Goal: Information Seeking & Learning: Learn about a topic

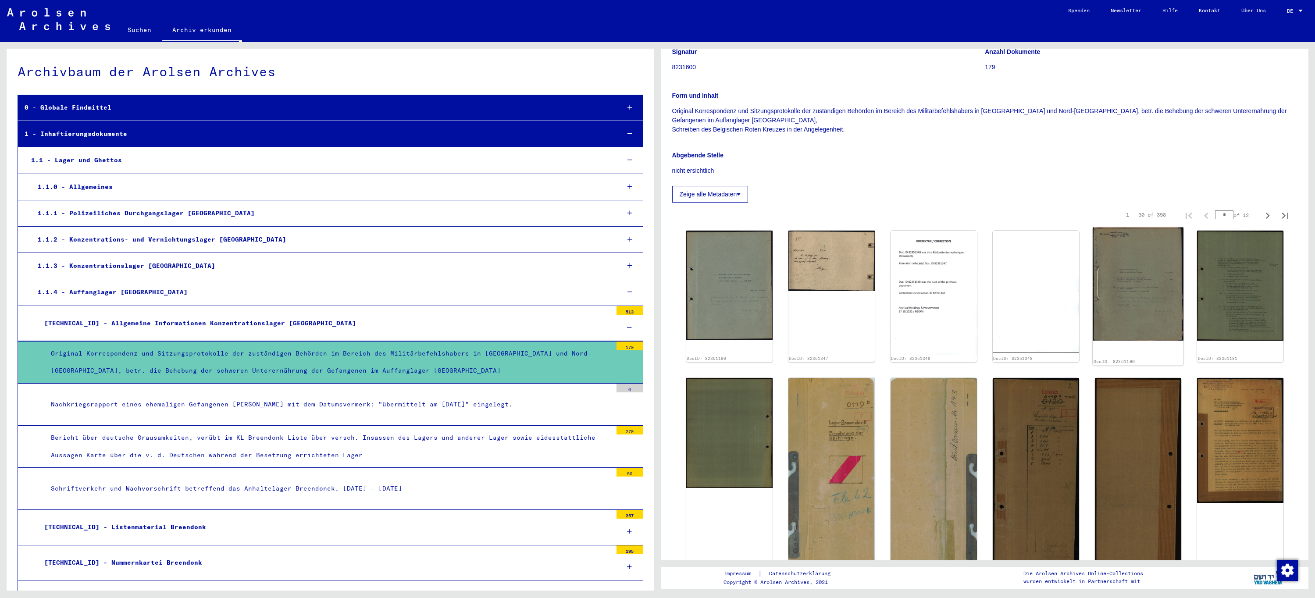
scroll to position [132, 0]
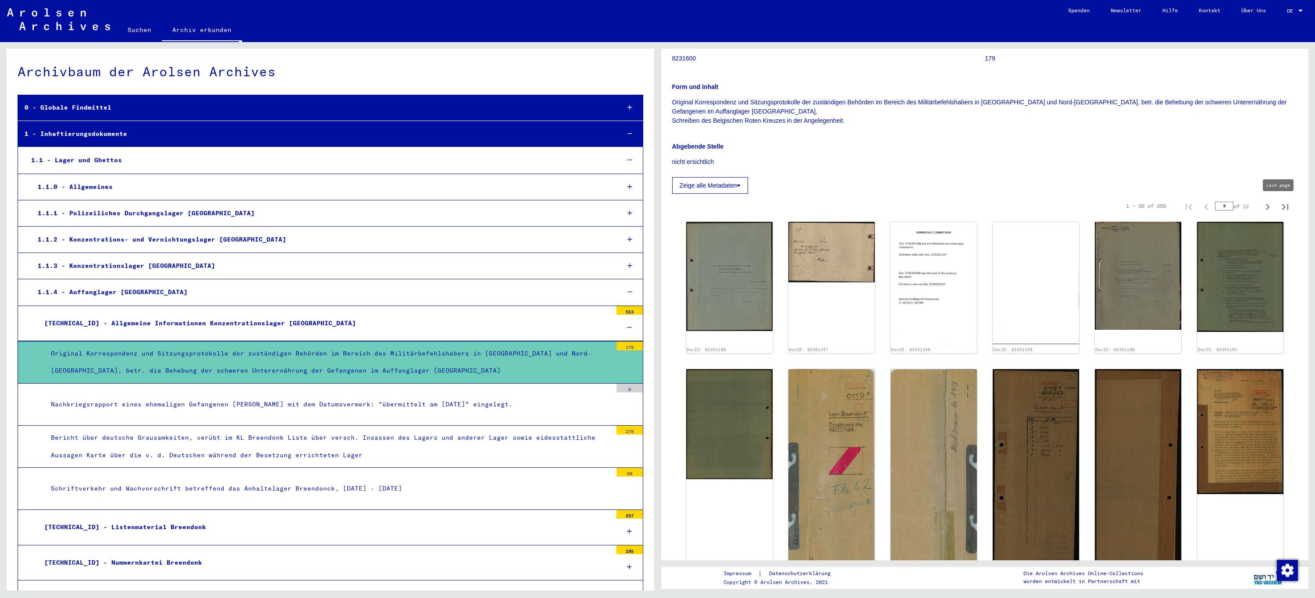
click at [1280, 209] on icon "Last page" at bounding box center [1285, 207] width 12 height 12
type input "**"
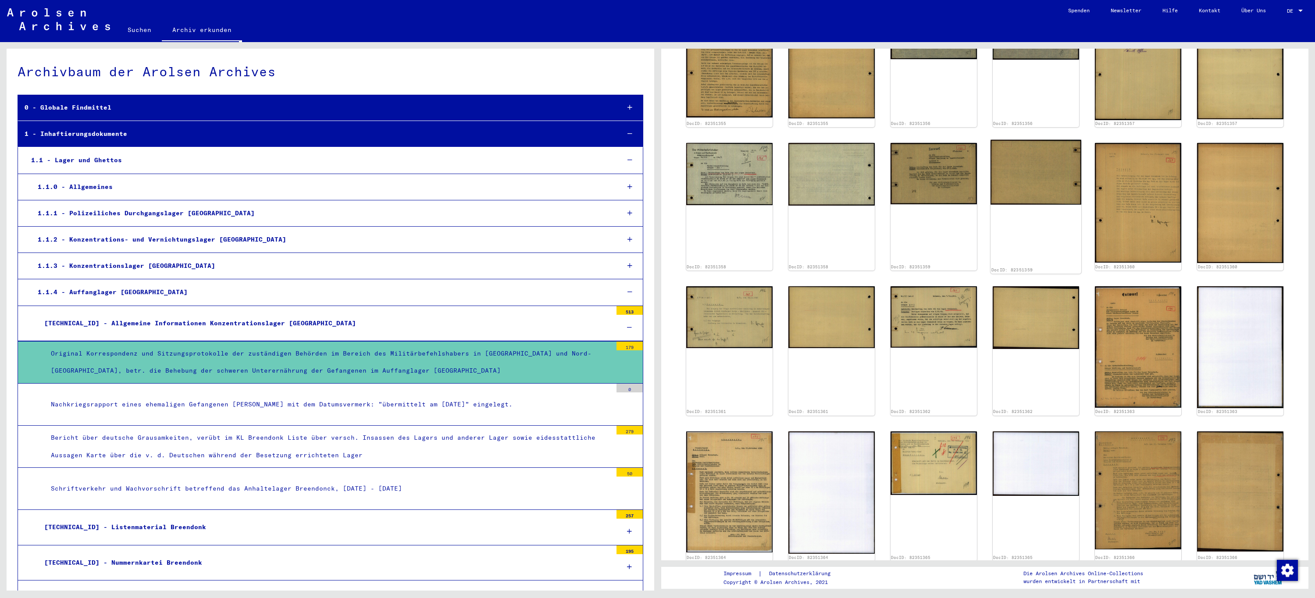
scroll to position [395, 0]
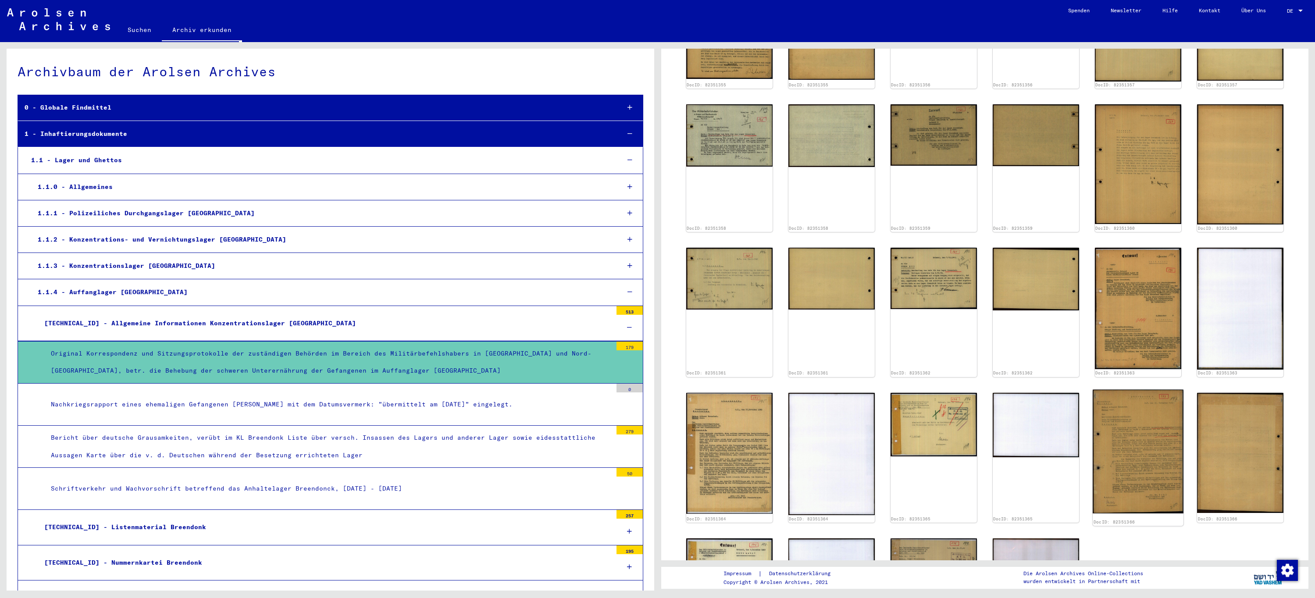
click at [1132, 416] on img at bounding box center [1138, 451] width 91 height 124
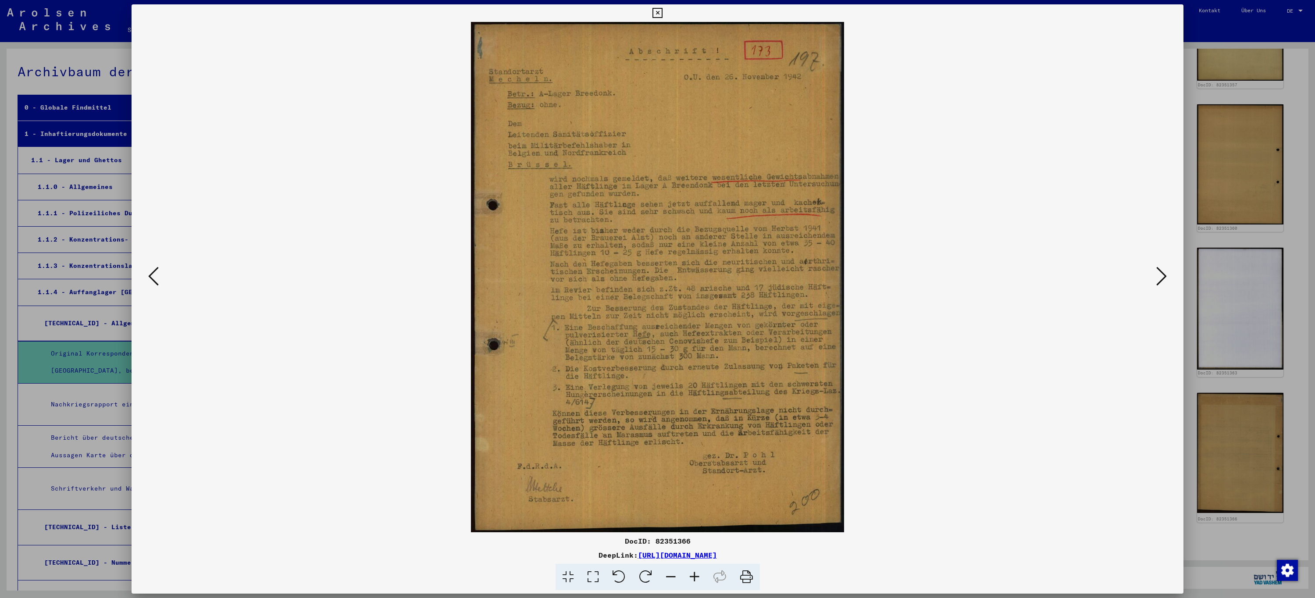
click at [660, 13] on icon at bounding box center [658, 13] width 10 height 11
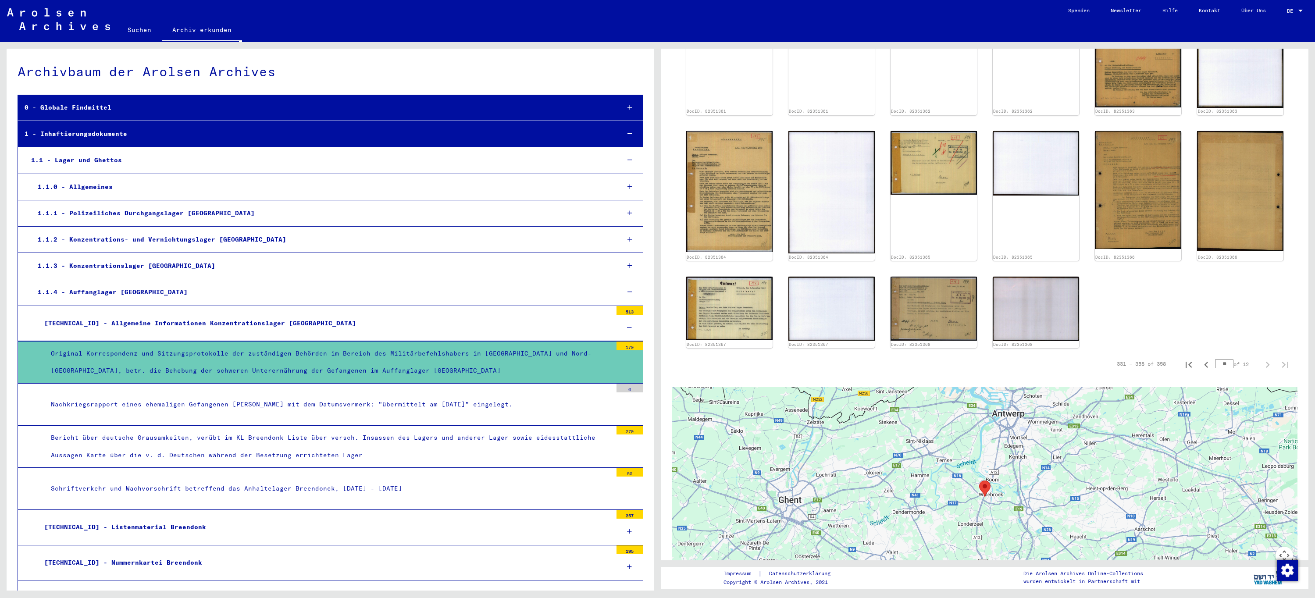
scroll to position [658, 0]
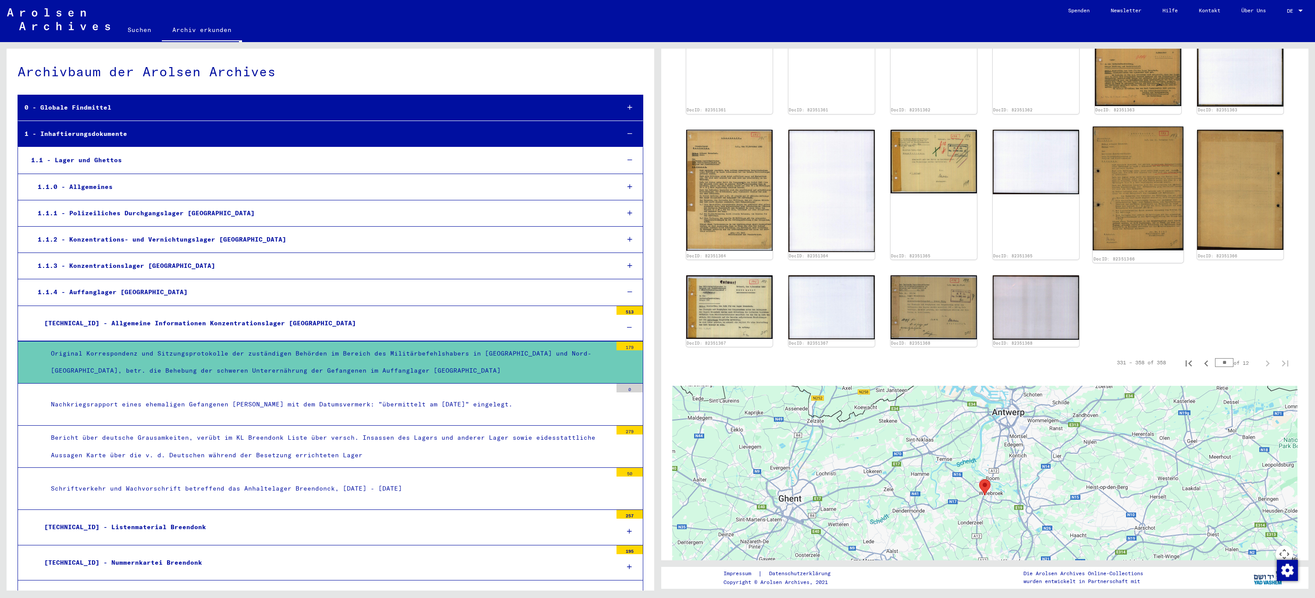
click at [1124, 196] on img at bounding box center [1138, 188] width 91 height 124
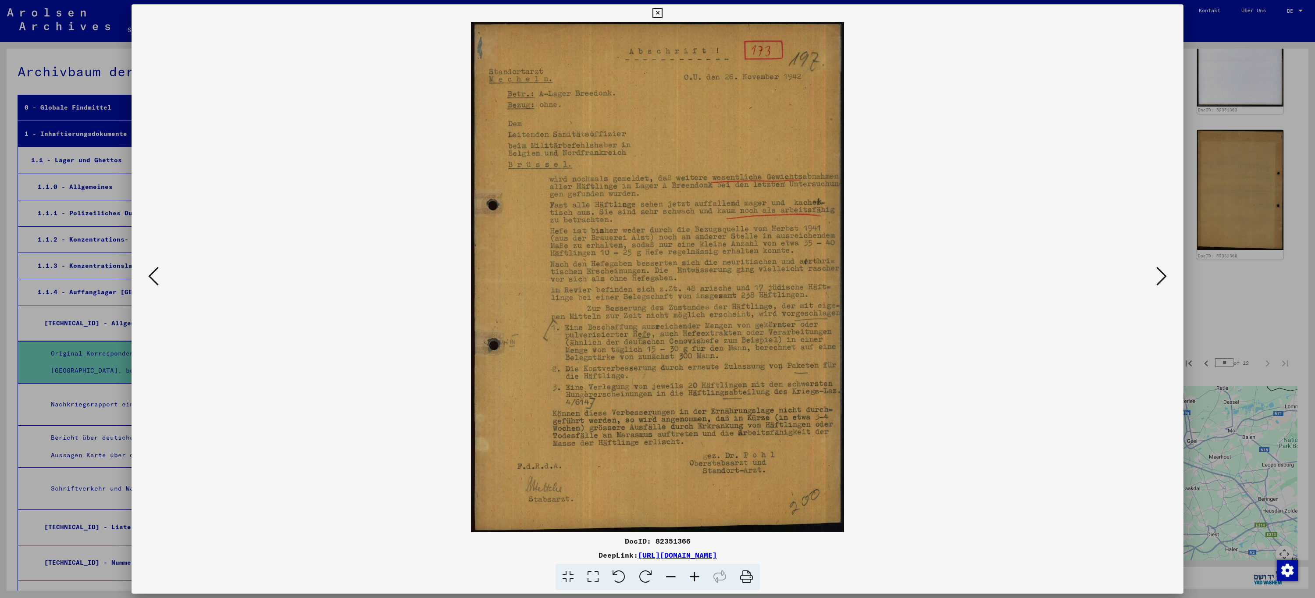
click at [659, 14] on icon at bounding box center [658, 13] width 10 height 11
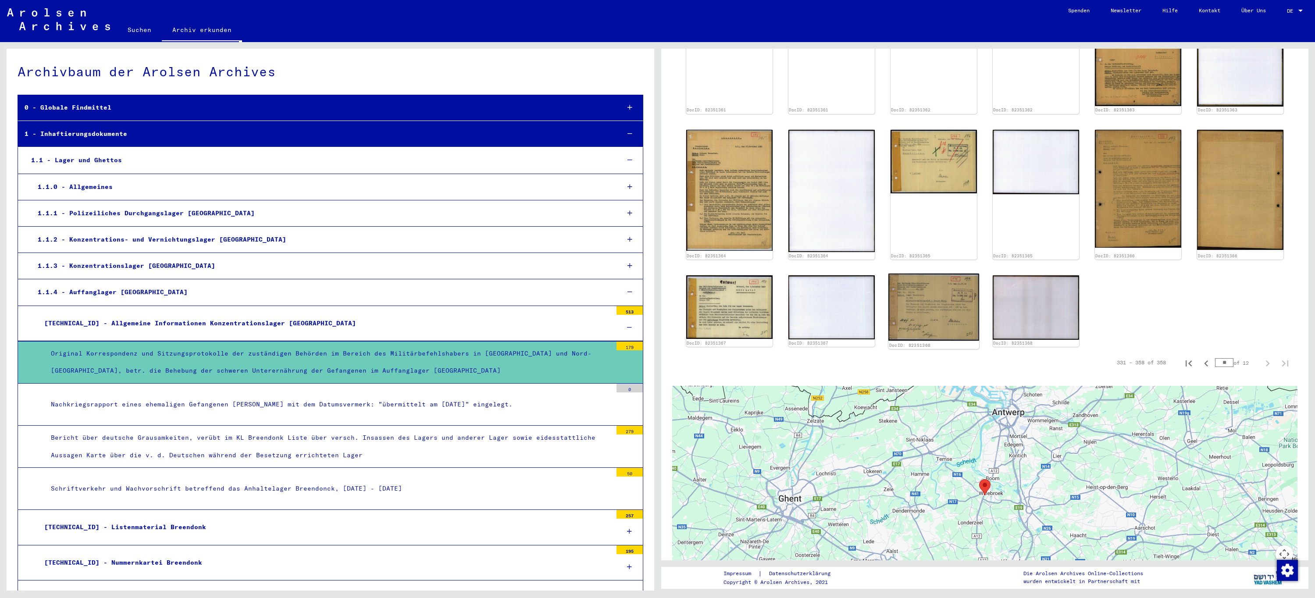
click at [943, 308] on img at bounding box center [934, 306] width 91 height 67
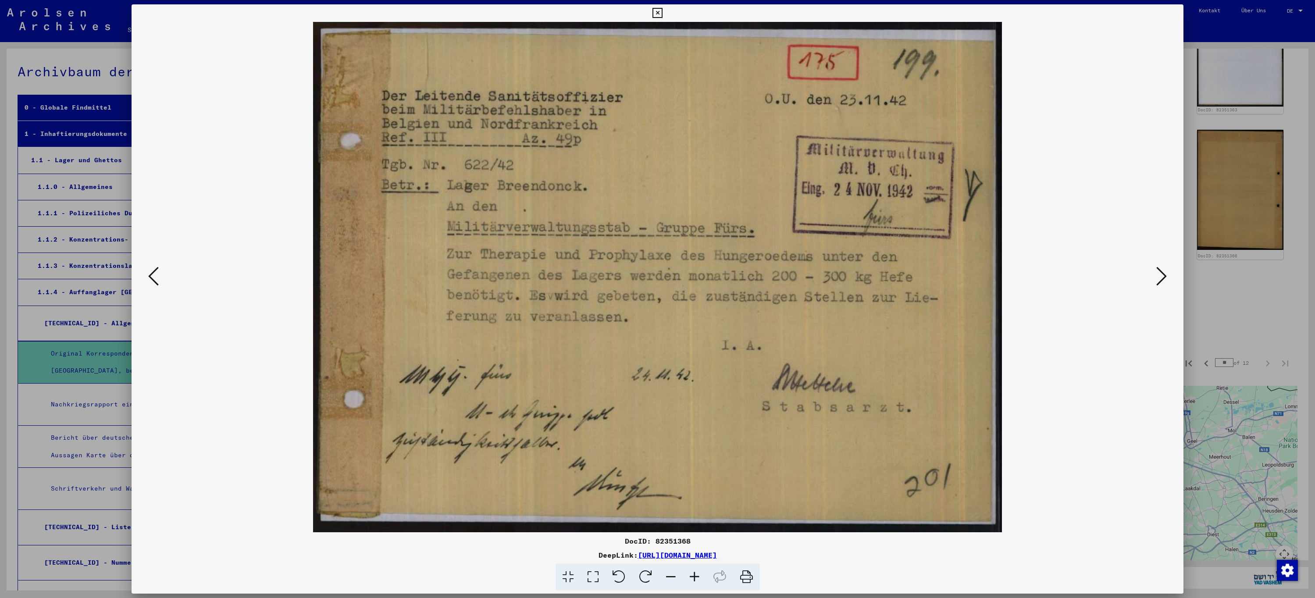
click at [658, 13] on icon at bounding box center [658, 13] width 10 height 11
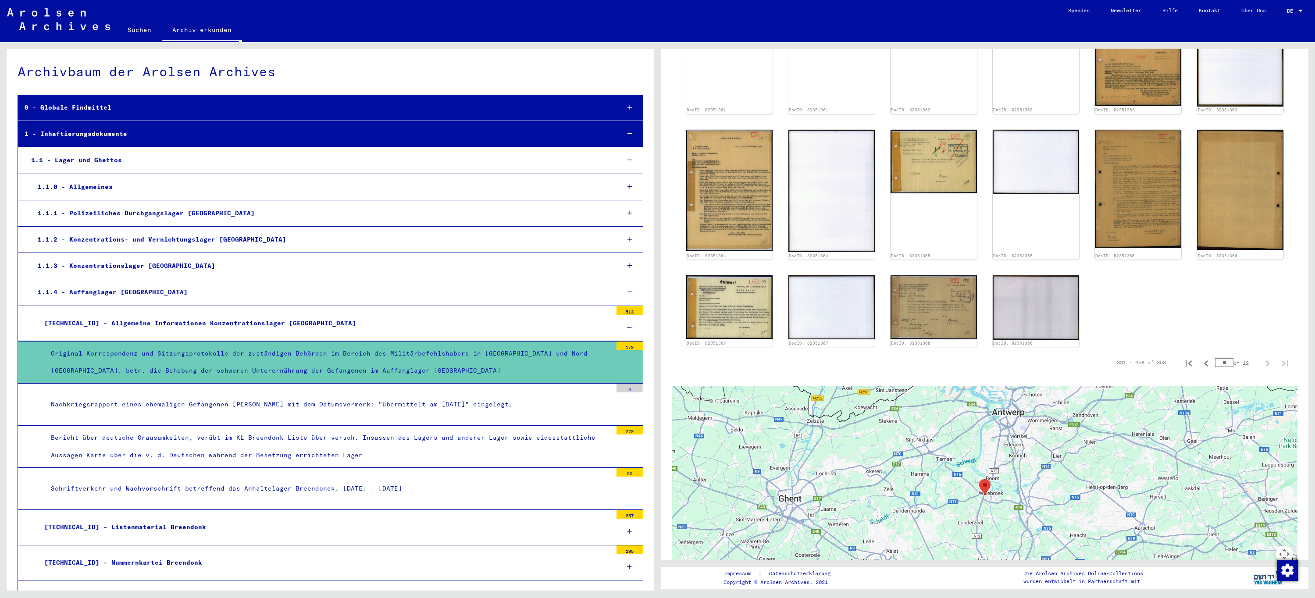
click at [632, 326] on div at bounding box center [630, 328] width 26 height 26
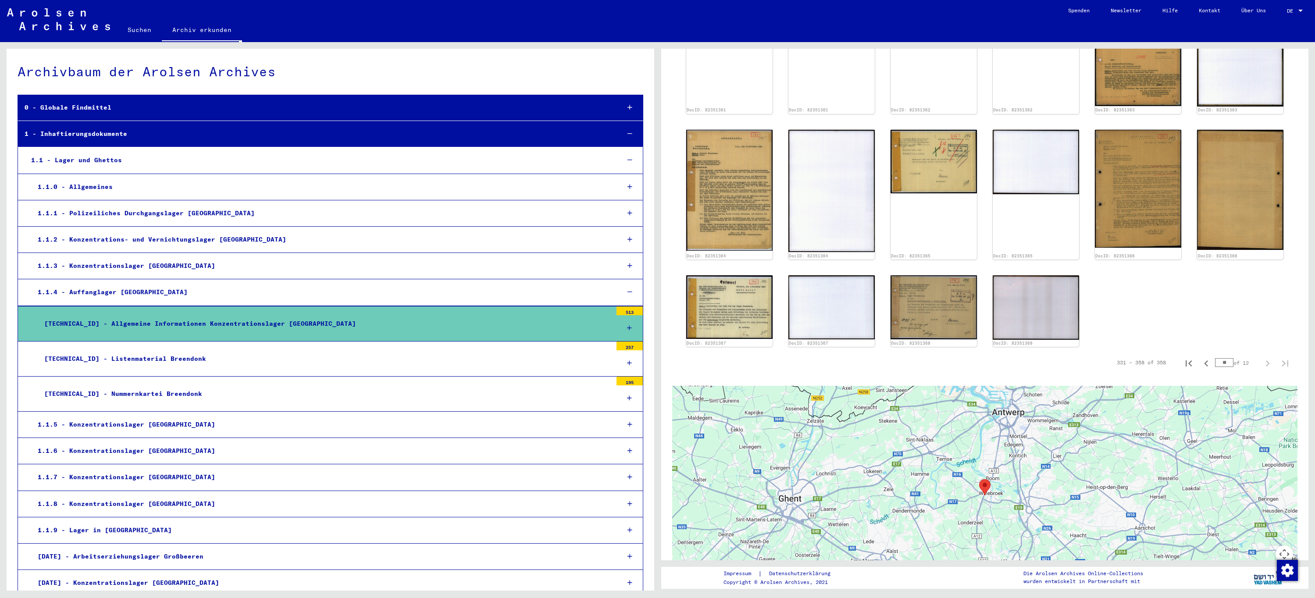
click at [626, 133] on div at bounding box center [630, 134] width 26 height 26
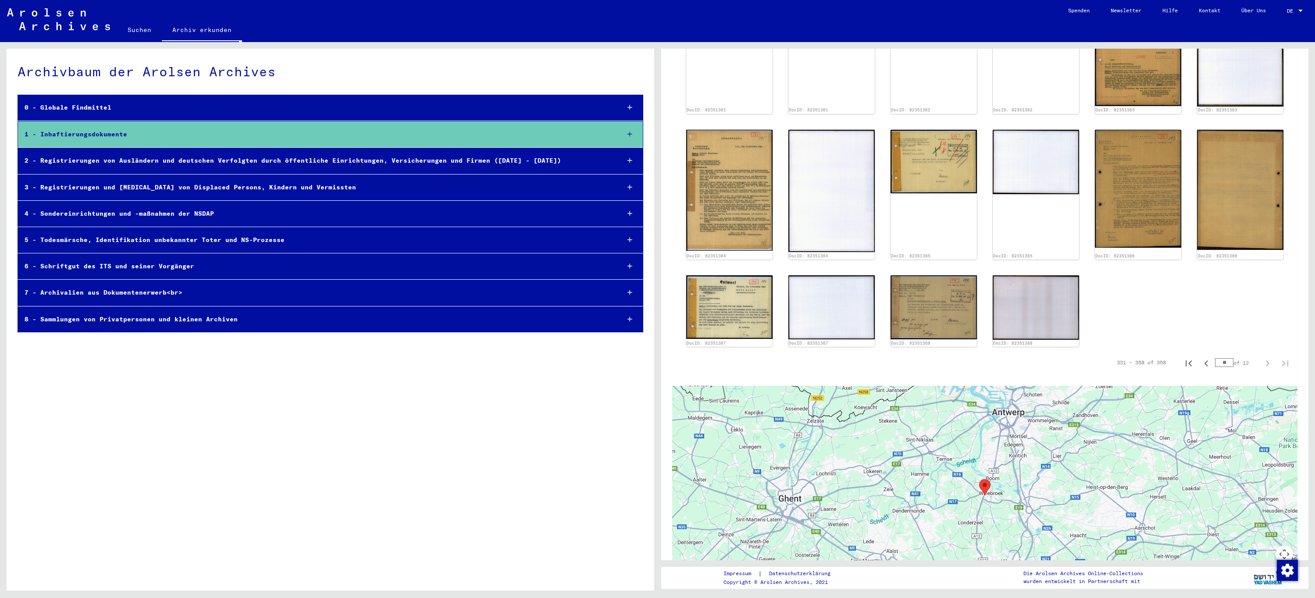
click at [205, 214] on div "4 - Sondereinrichtungen und -maßnahmen der NSDAP" at bounding box center [315, 213] width 595 height 17
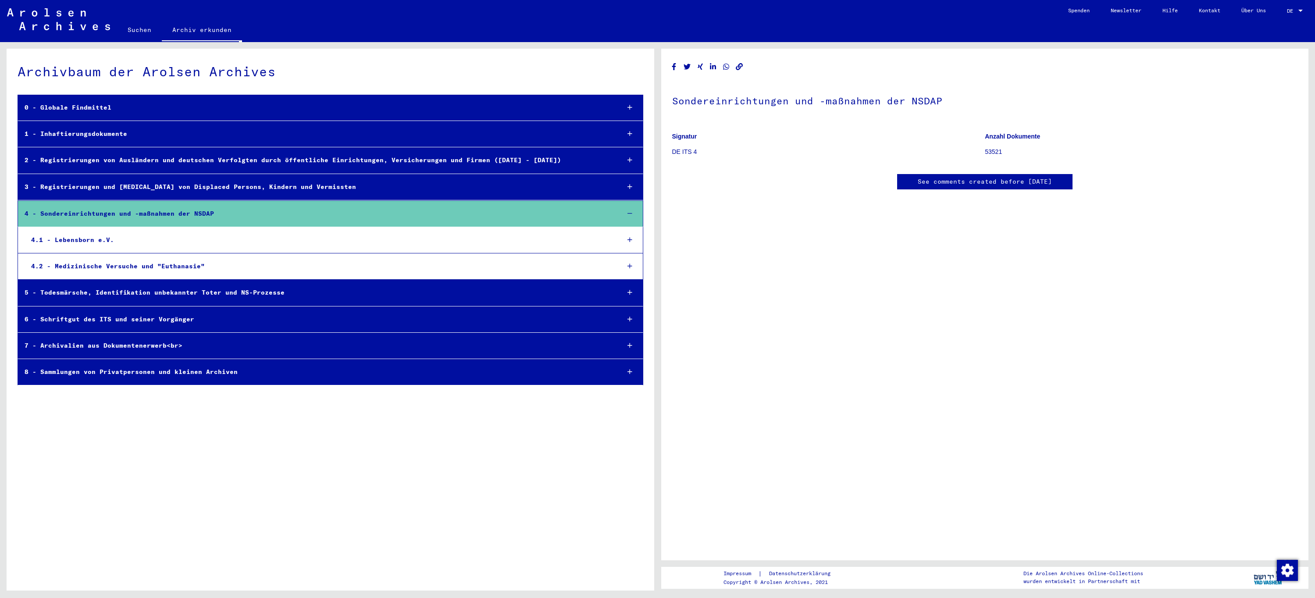
click at [205, 214] on div "4 - Sondereinrichtungen und -maßnahmen der NSDAP" at bounding box center [315, 213] width 595 height 17
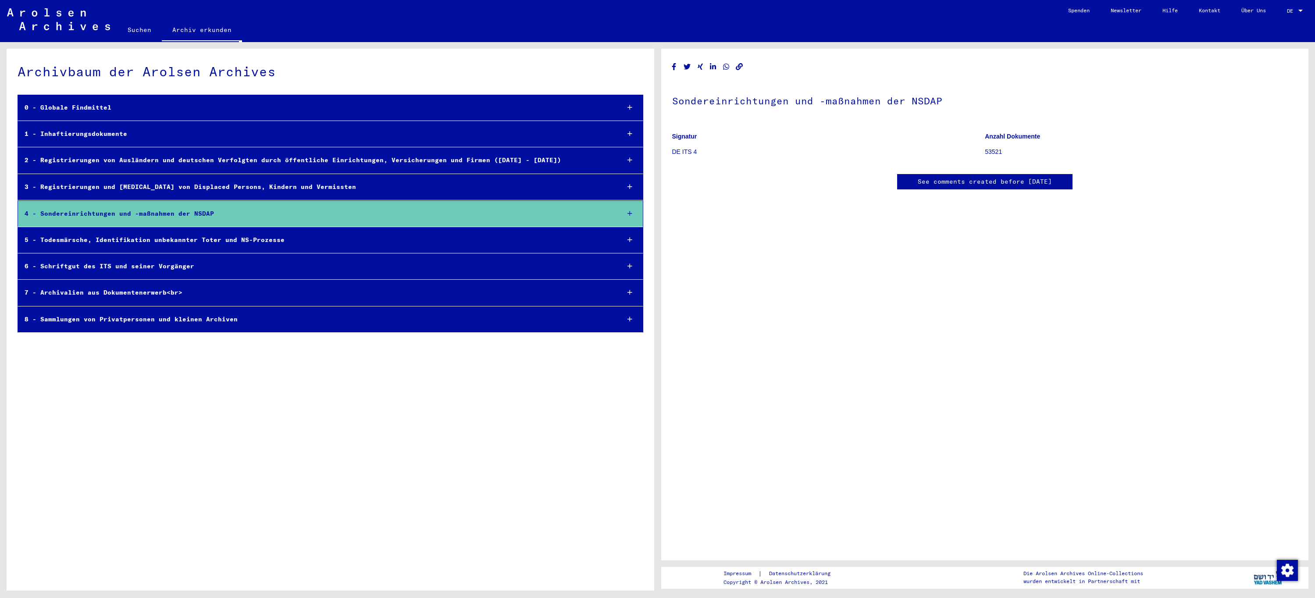
click at [193, 266] on div "6 - Schriftgut des ITS und seiner Vorgänger" at bounding box center [315, 266] width 595 height 17
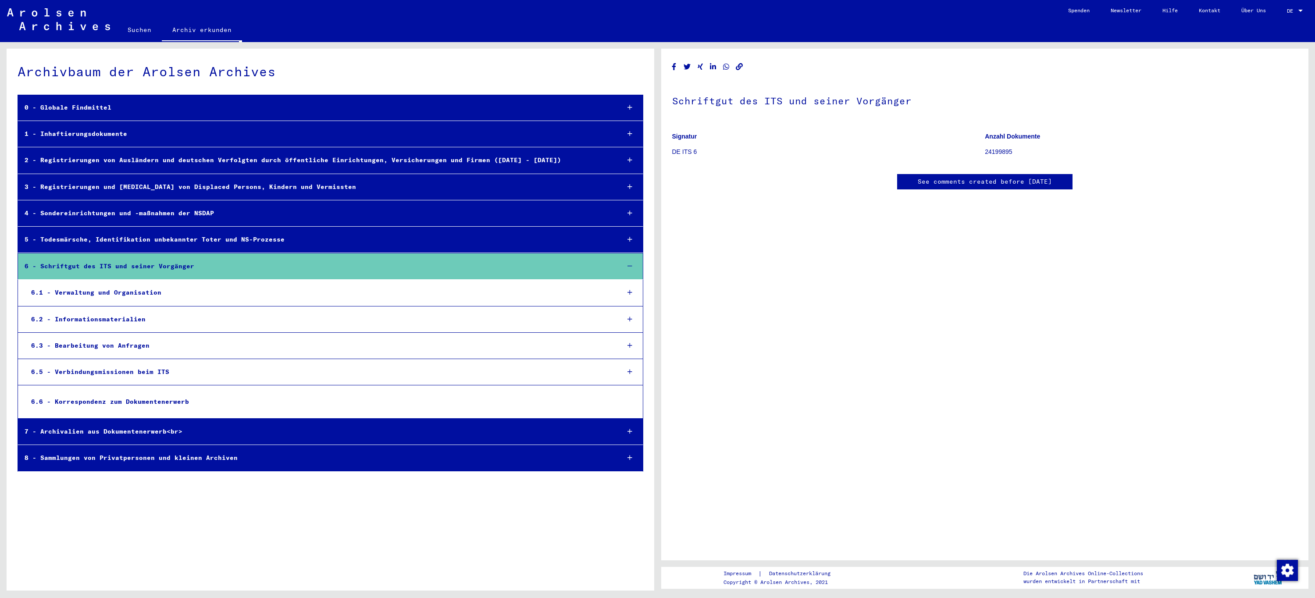
click at [177, 371] on div "6.5 - Verbindungsmissionen beim ITS" at bounding box center [319, 372] width 588 height 17
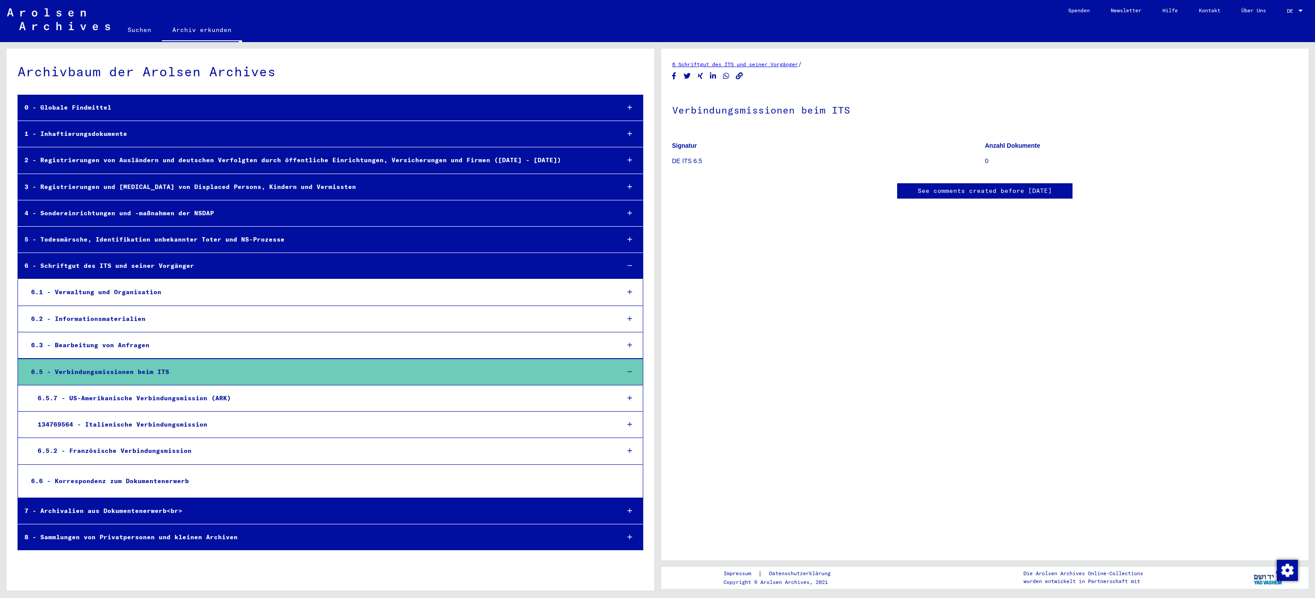
click at [175, 400] on div "6.5.7 - US-Amerikanische Verbindungsmission (ARK)" at bounding box center [322, 398] width 582 height 17
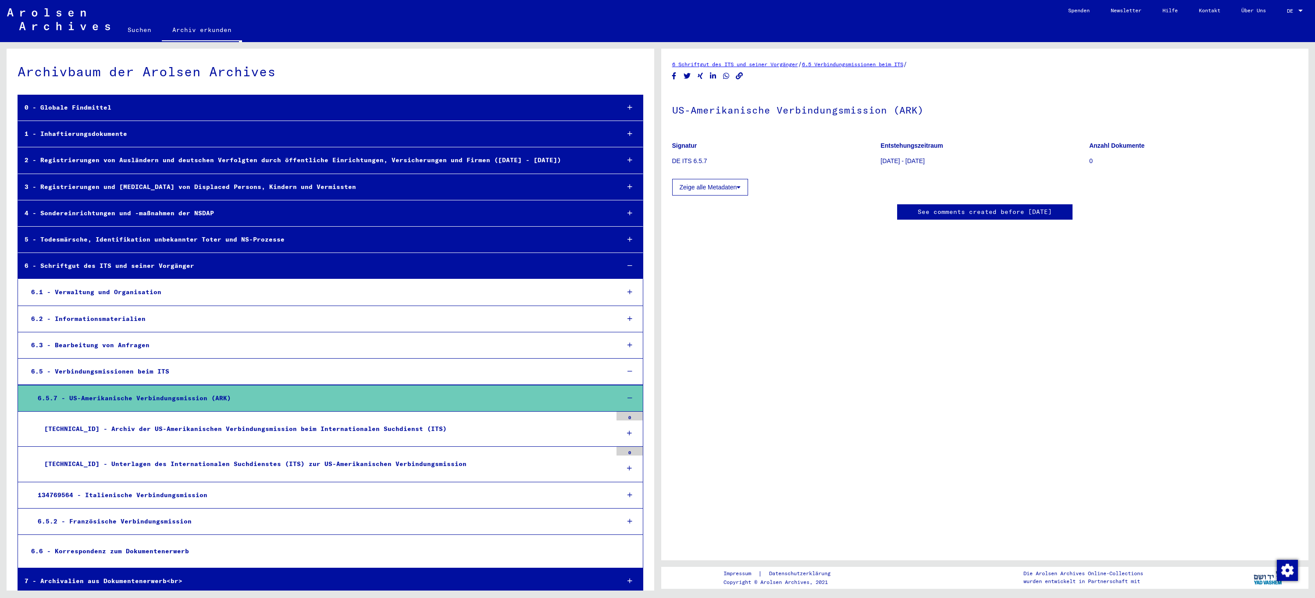
click at [195, 428] on div "[TECHNICAL_ID] - Archiv der US-Amerikanischen Verbindungsmission beim Internati…" at bounding box center [325, 429] width 575 height 17
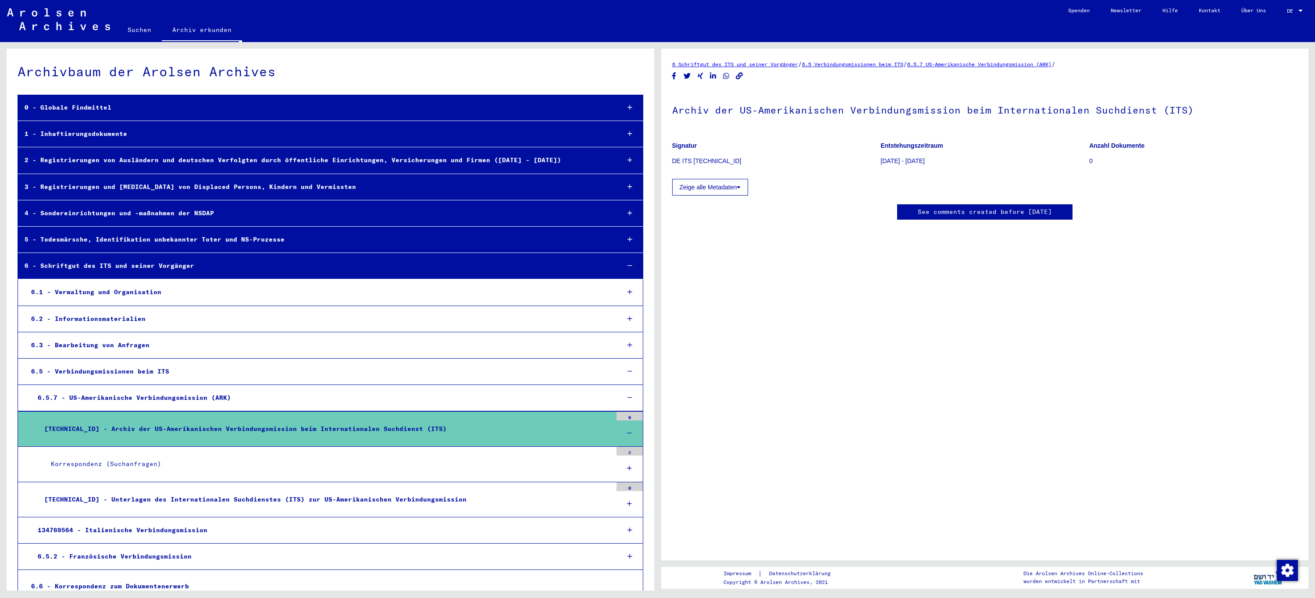
click at [195, 428] on div "[TECHNICAL_ID] - Archiv der US-Amerikanischen Verbindungsmission beim Internati…" at bounding box center [325, 429] width 575 height 17
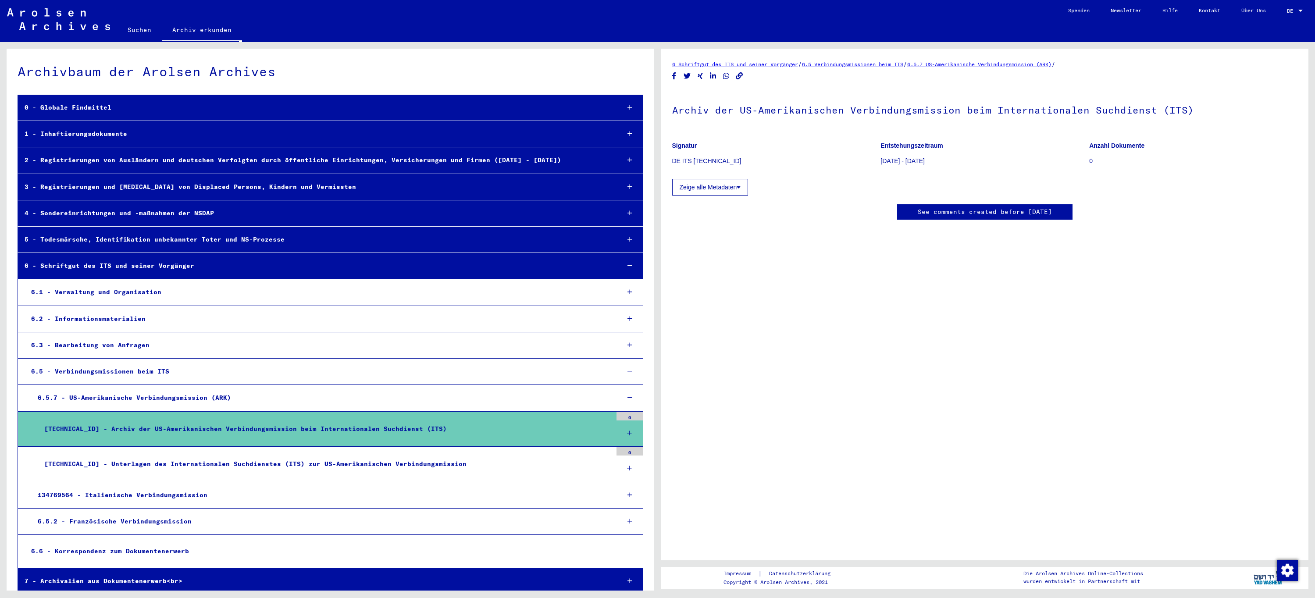
click at [183, 402] on div "6.5.7 - US-Amerikanische Verbindungsmission (ARK)" at bounding box center [322, 397] width 582 height 17
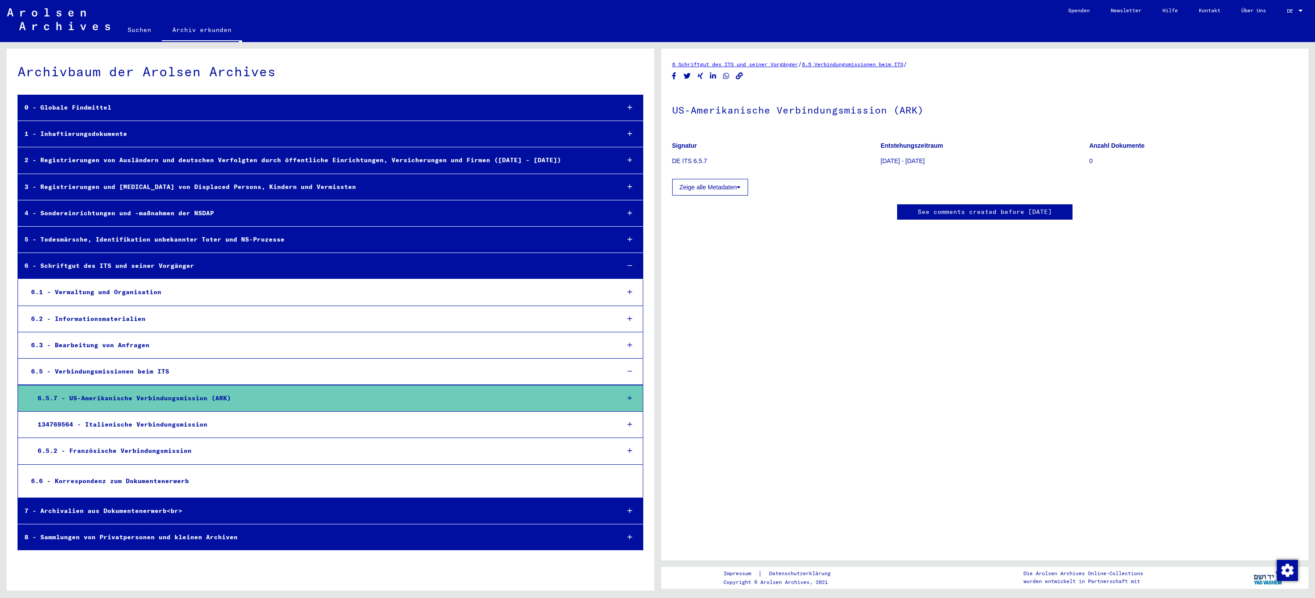
click at [162, 370] on div "6.5 - Verbindungsmissionen beim ITS" at bounding box center [319, 371] width 588 height 17
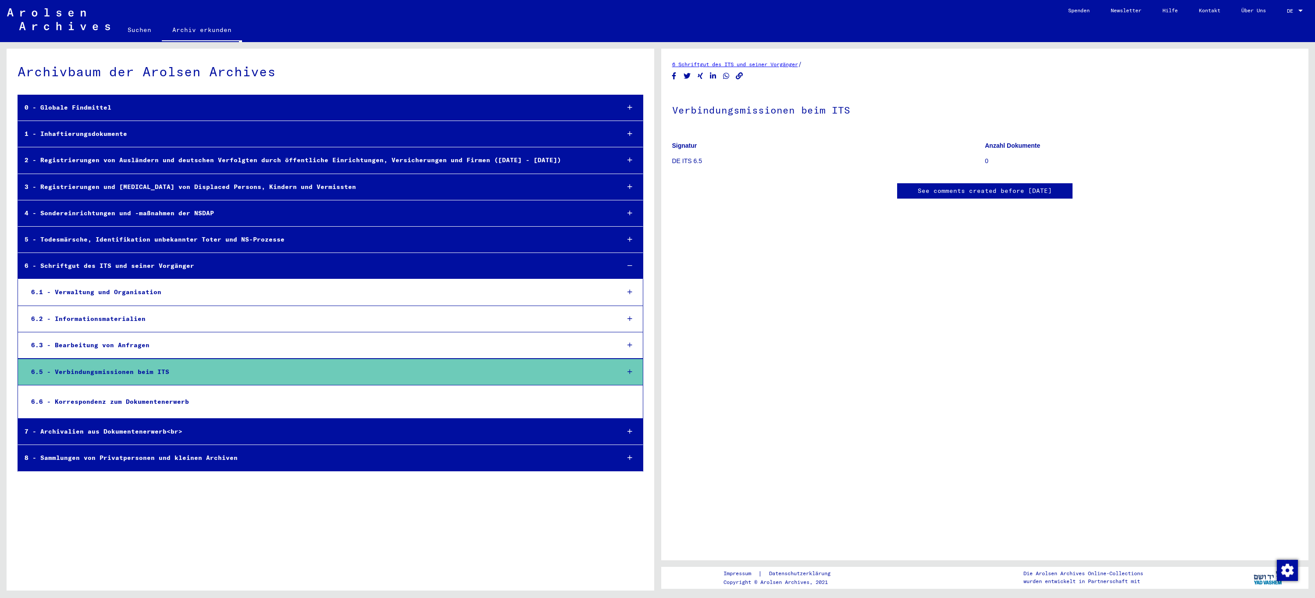
click at [129, 321] on div "6.2 - Informationsmaterialien" at bounding box center [319, 319] width 588 height 17
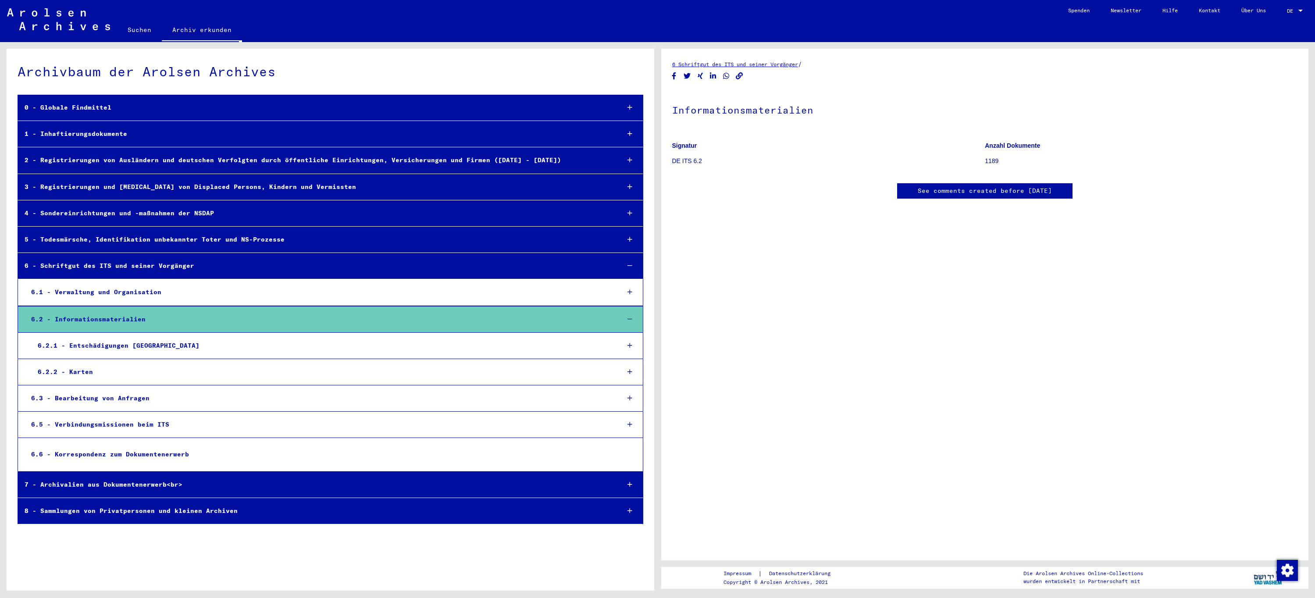
click at [129, 321] on div "6.2 - Informationsmaterialien" at bounding box center [319, 319] width 588 height 17
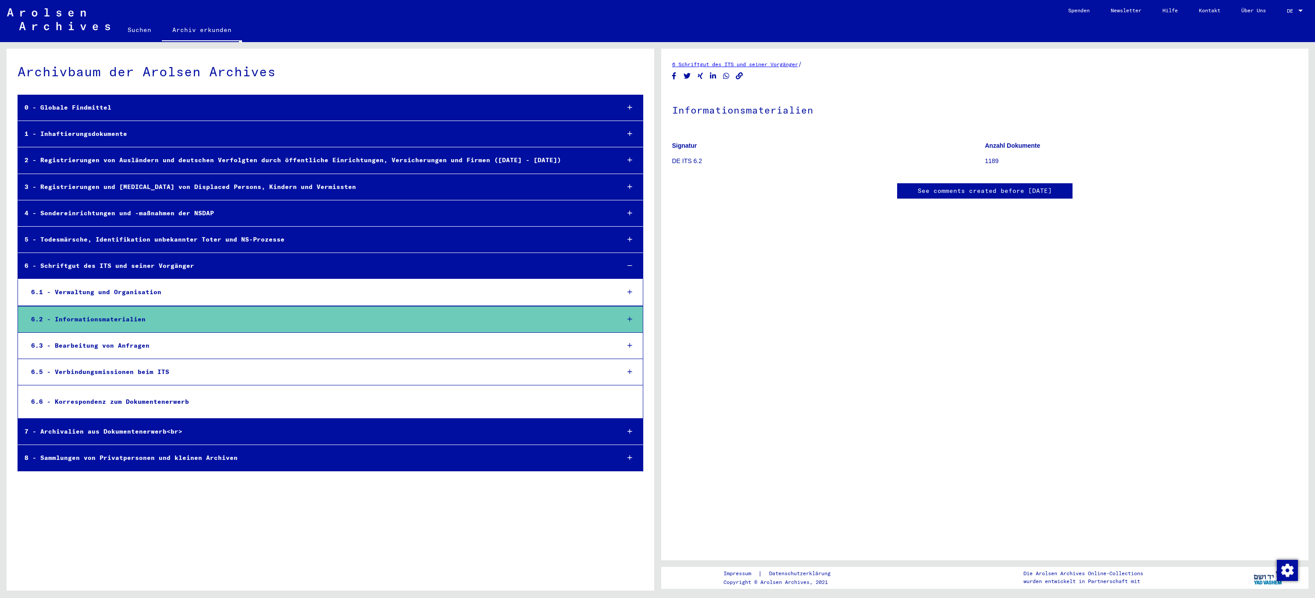
click at [124, 269] on div "6 - Schriftgut des ITS und seiner Vorgänger" at bounding box center [315, 265] width 595 height 17
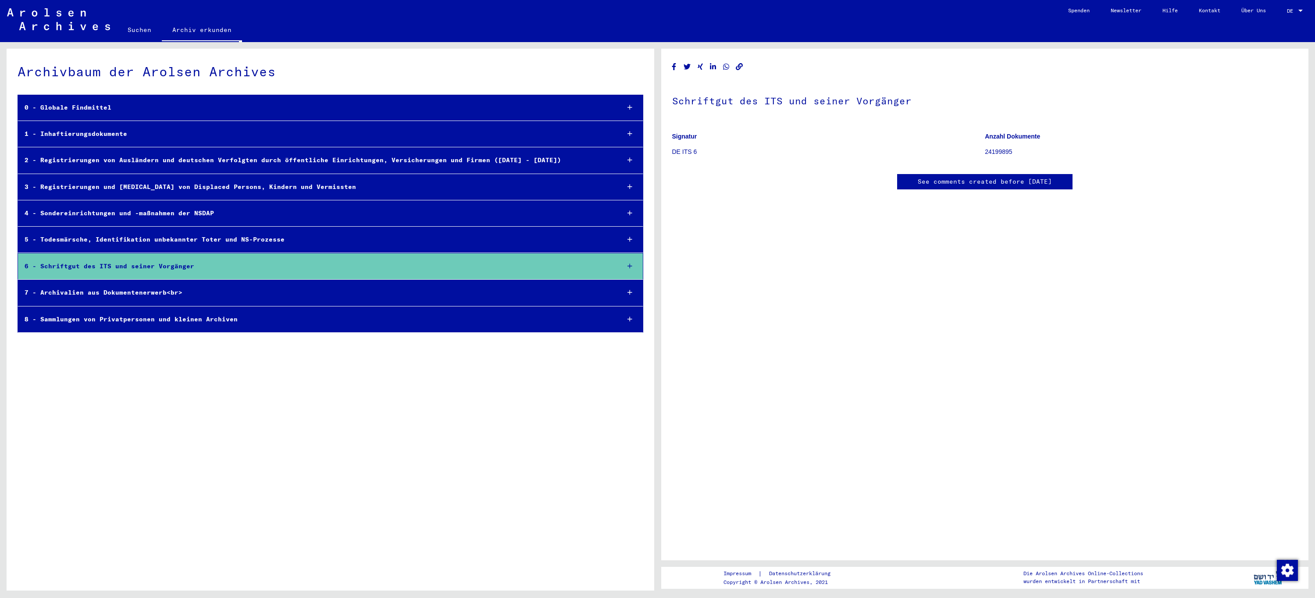
click at [346, 161] on div "2 - Registrierungen von Ausländern und deutschen Verfolgten durch öffentliche E…" at bounding box center [315, 160] width 595 height 17
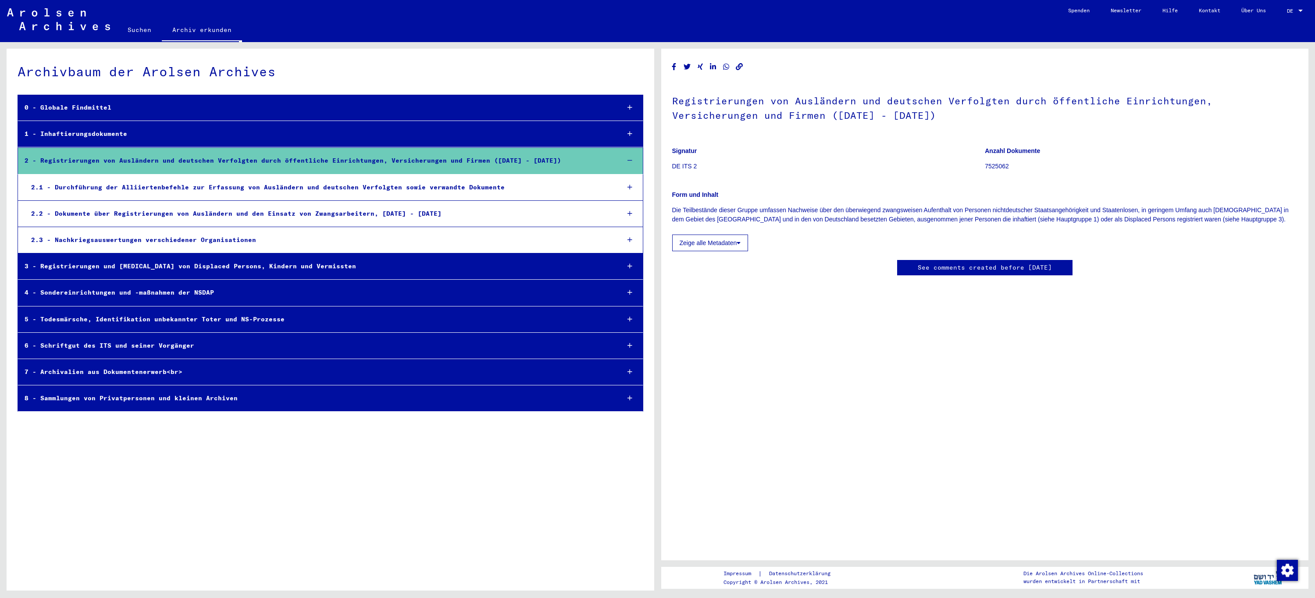
click at [180, 155] on div "2 - Registrierungen von Ausländern und deutschen Verfolgten durch öffentliche E…" at bounding box center [315, 160] width 595 height 17
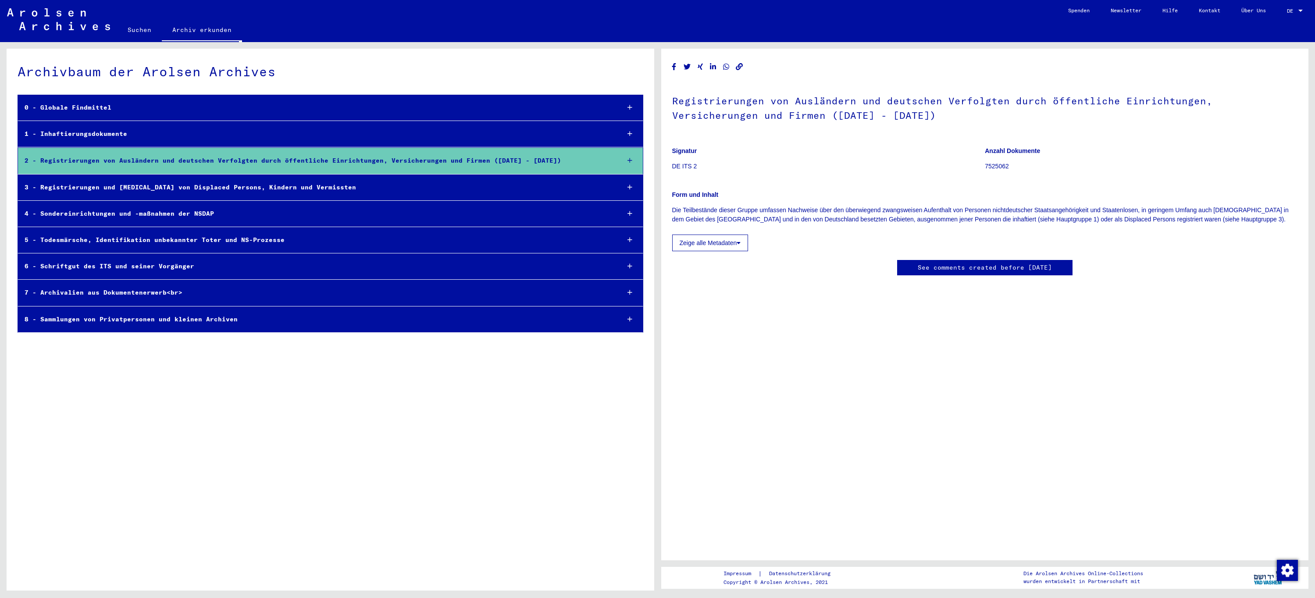
click at [87, 106] on div "0 - Globale Findmittel" at bounding box center [315, 107] width 595 height 17
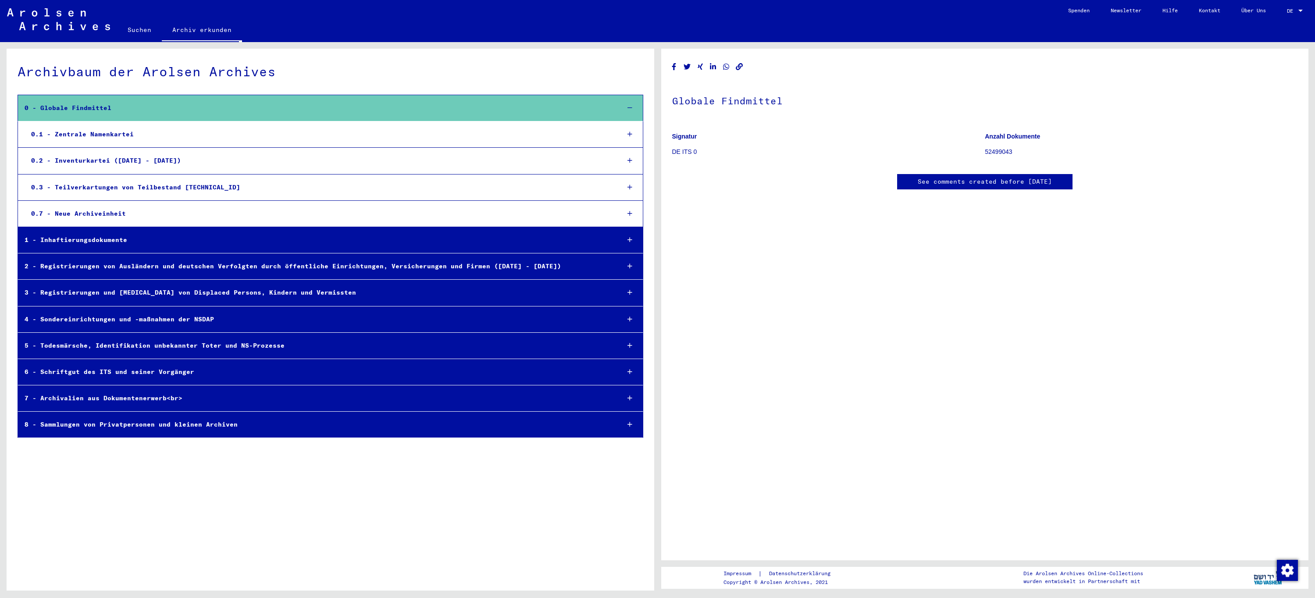
click at [89, 134] on div "0.1 - Zentrale Namenkartei" at bounding box center [319, 134] width 588 height 17
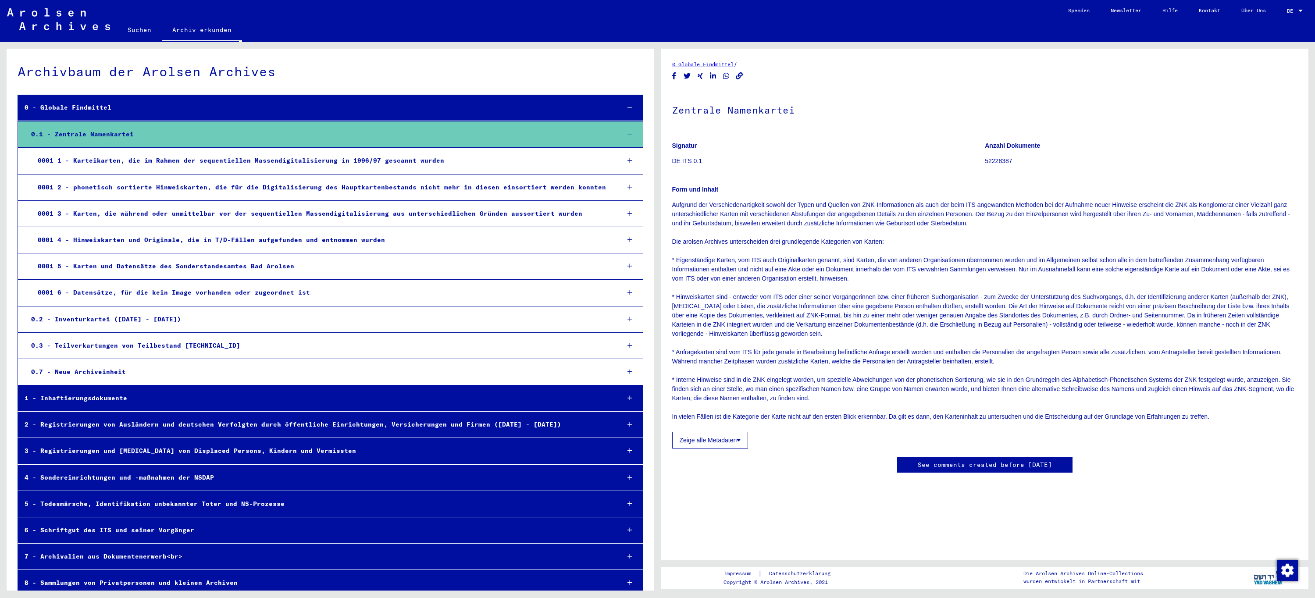
click at [187, 161] on div "0001 1 - Karteikarten, die im Rahmen der sequentiellen Massendigitalisierung in…" at bounding box center [322, 160] width 582 height 17
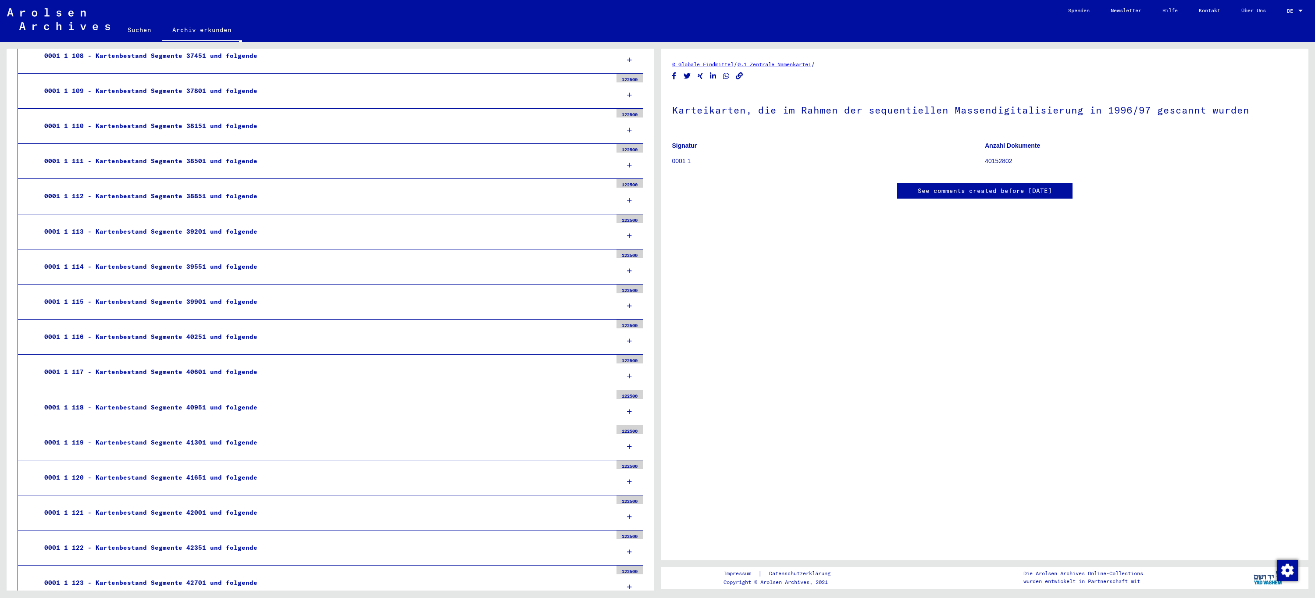
scroll to position [4079, 0]
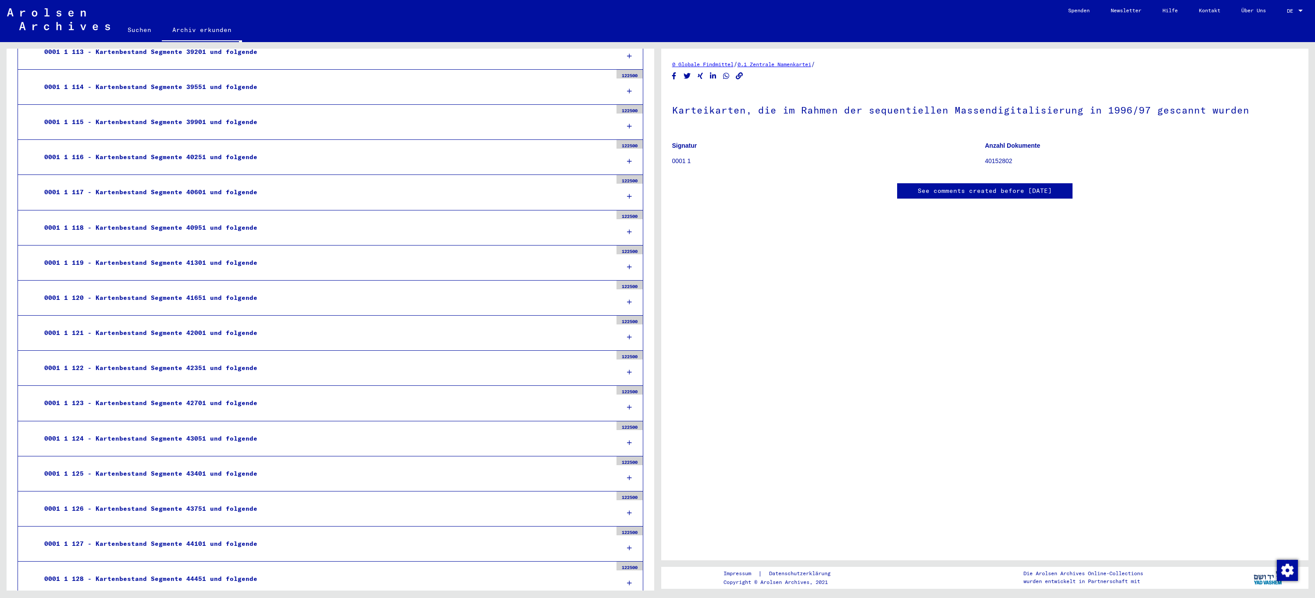
click at [169, 332] on div "0001 1 121 - Kartenbestand Segmente 42001 und folgende" at bounding box center [325, 333] width 575 height 17
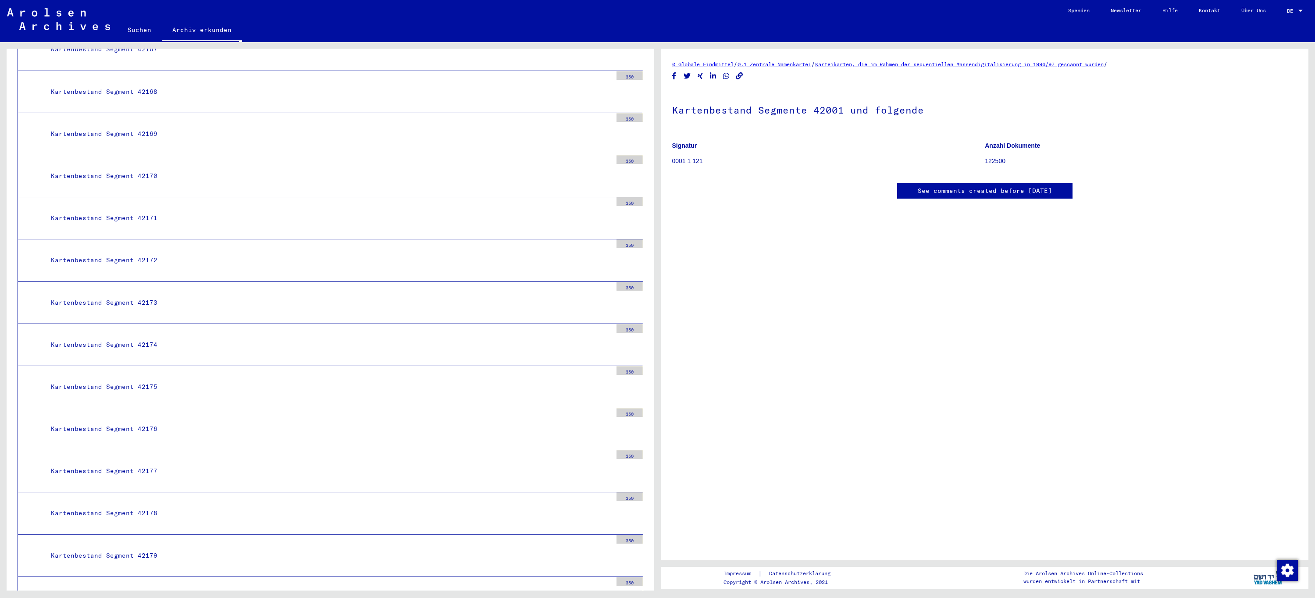
scroll to position [11578, 0]
click at [126, 259] on div "Kartenbestand Segment 42176" at bounding box center [328, 254] width 568 height 17
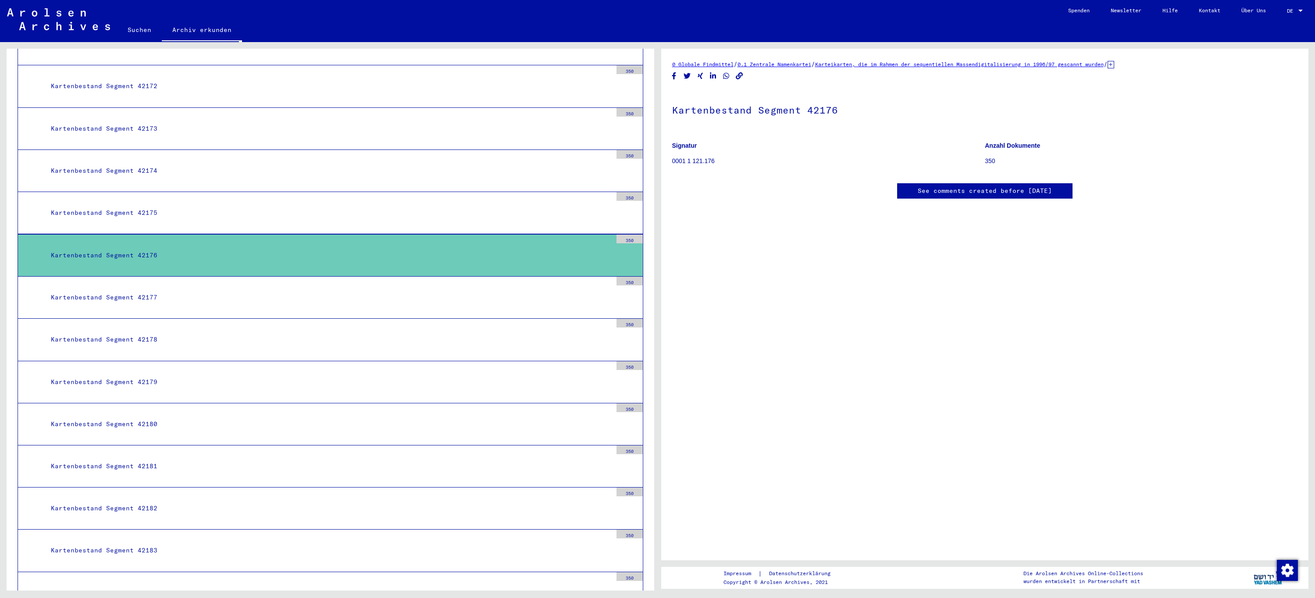
click at [621, 242] on div "350" at bounding box center [630, 239] width 26 height 9
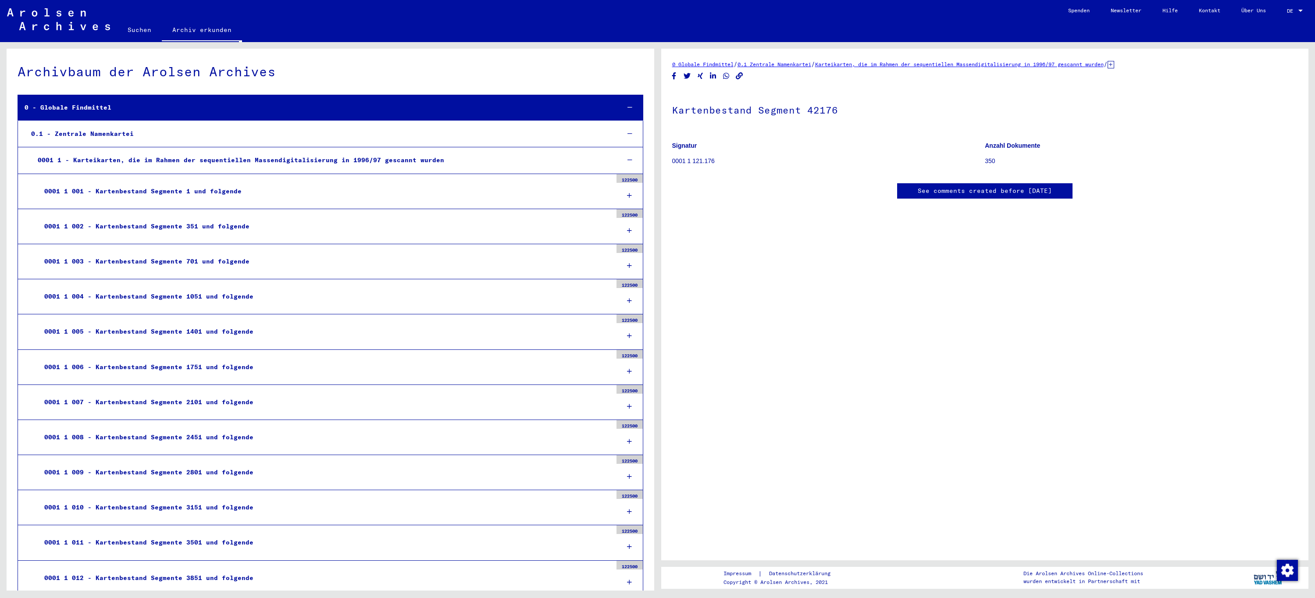
click at [628, 160] on icon at bounding box center [630, 160] width 5 height 6
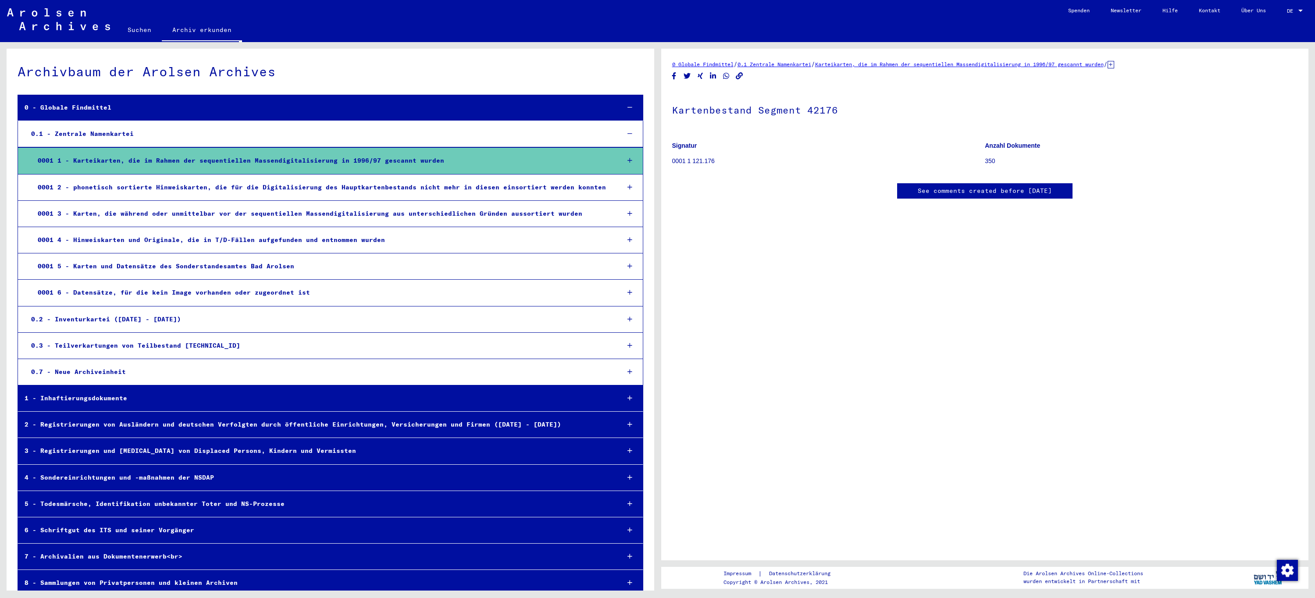
click at [141, 321] on div "0.2 - Inventurkartei ([DATE] - [DATE])" at bounding box center [319, 319] width 588 height 17
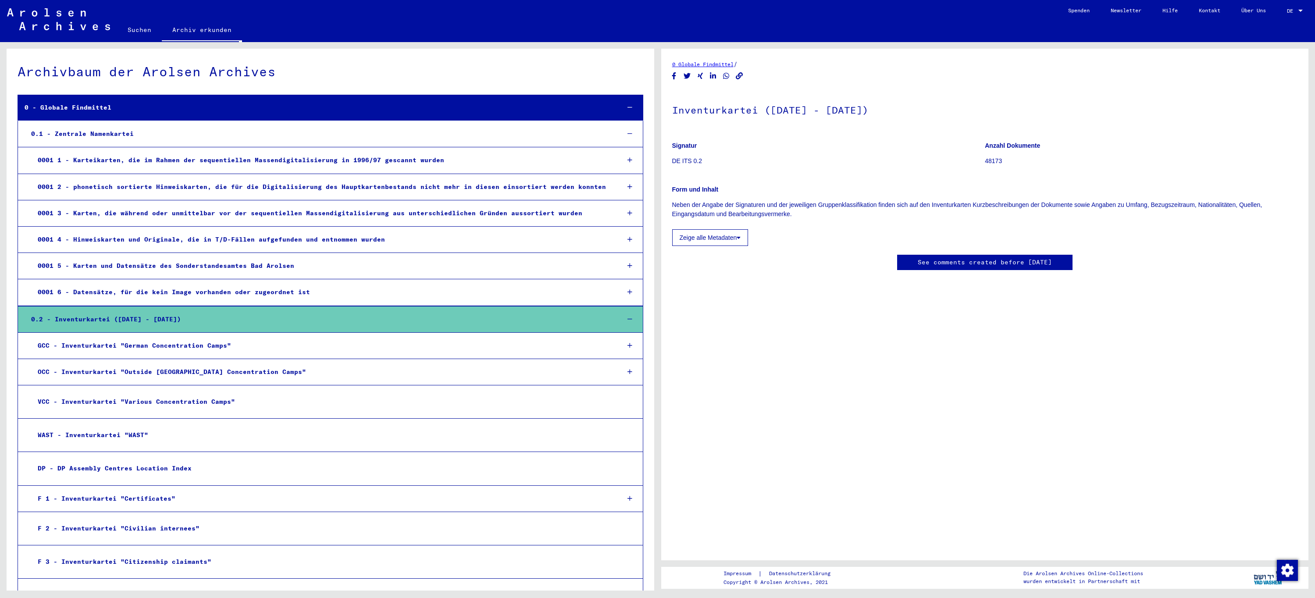
click at [157, 346] on div "GCC - Inventurkartei "German Concentration Camps"" at bounding box center [322, 345] width 582 height 17
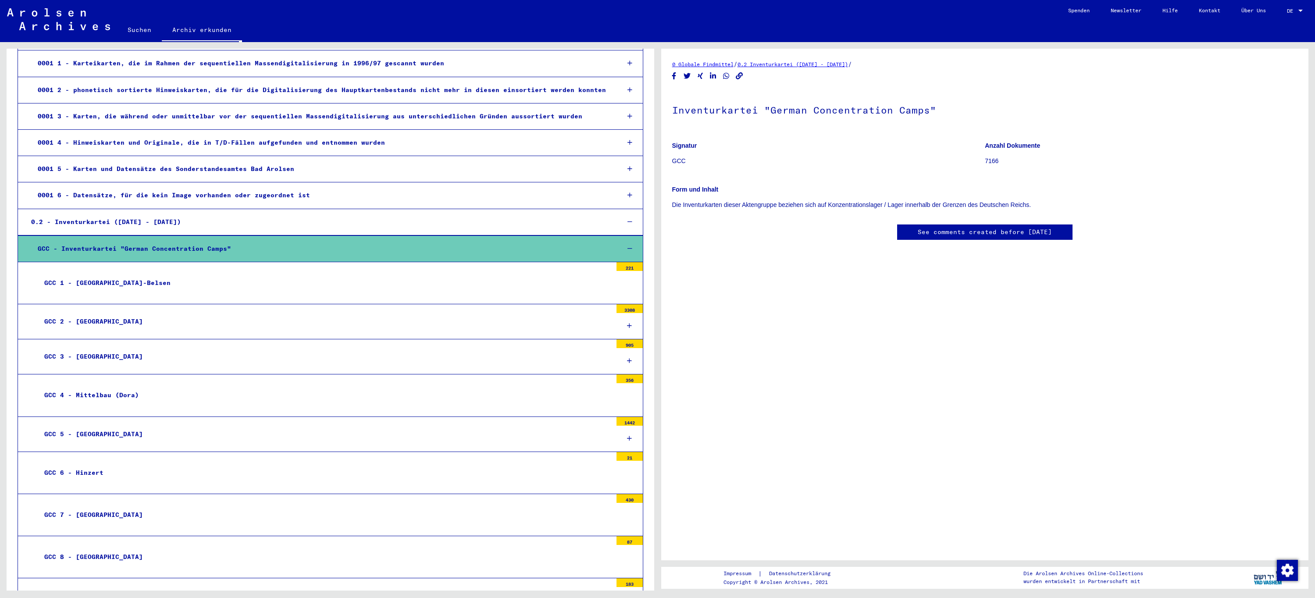
scroll to position [175, 0]
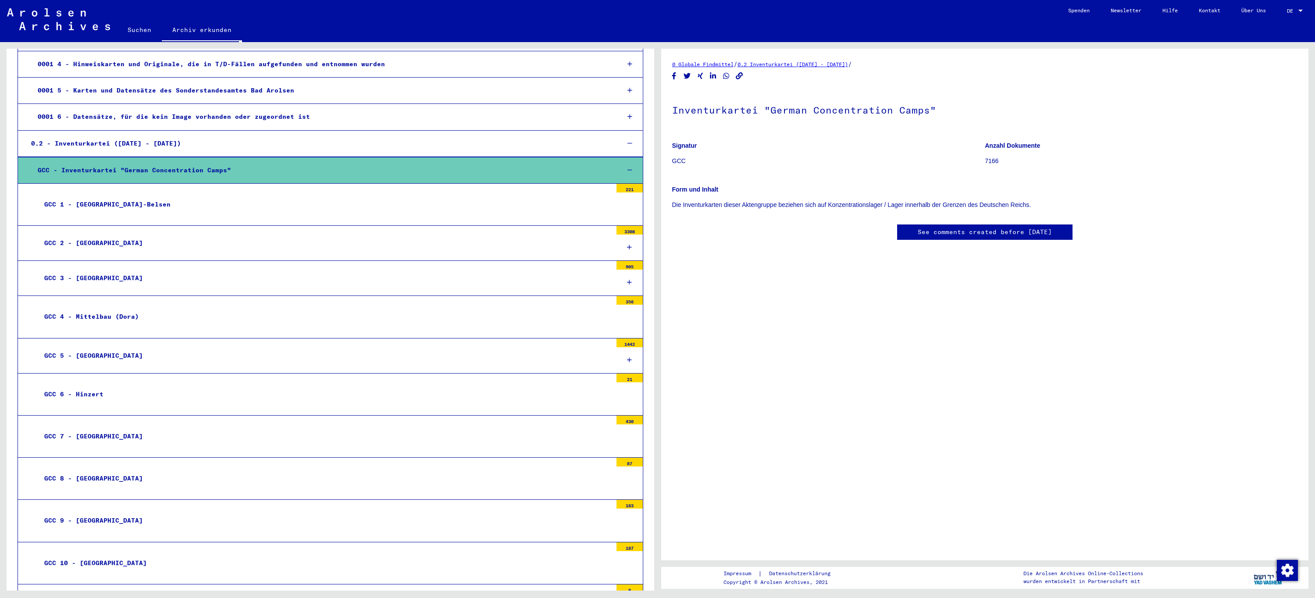
click at [112, 353] on div "GCC 5 - [GEOGRAPHIC_DATA]" at bounding box center [325, 355] width 575 height 17
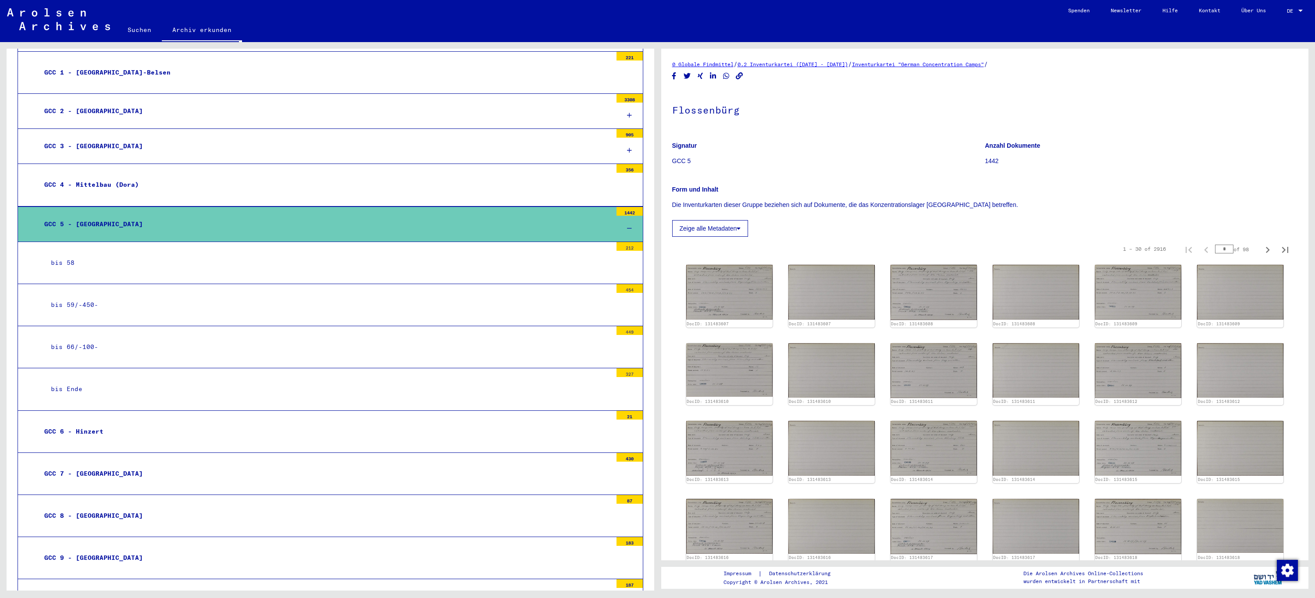
scroll to position [351, 0]
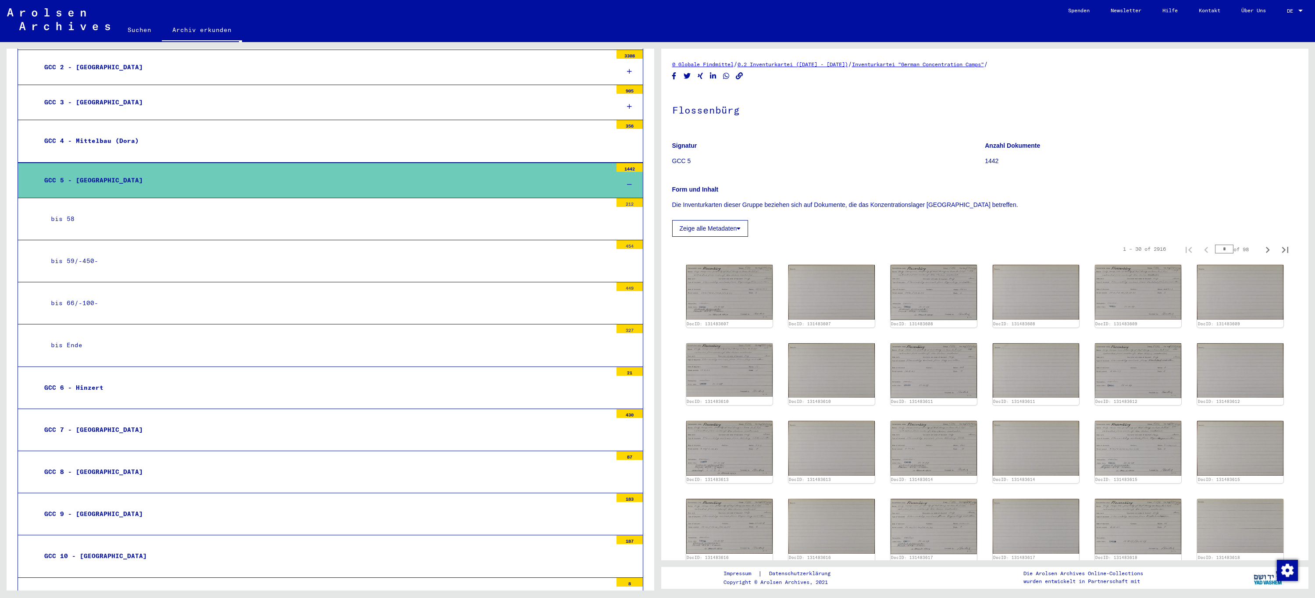
click at [87, 304] on div "bis 66/-100-" at bounding box center [328, 303] width 568 height 17
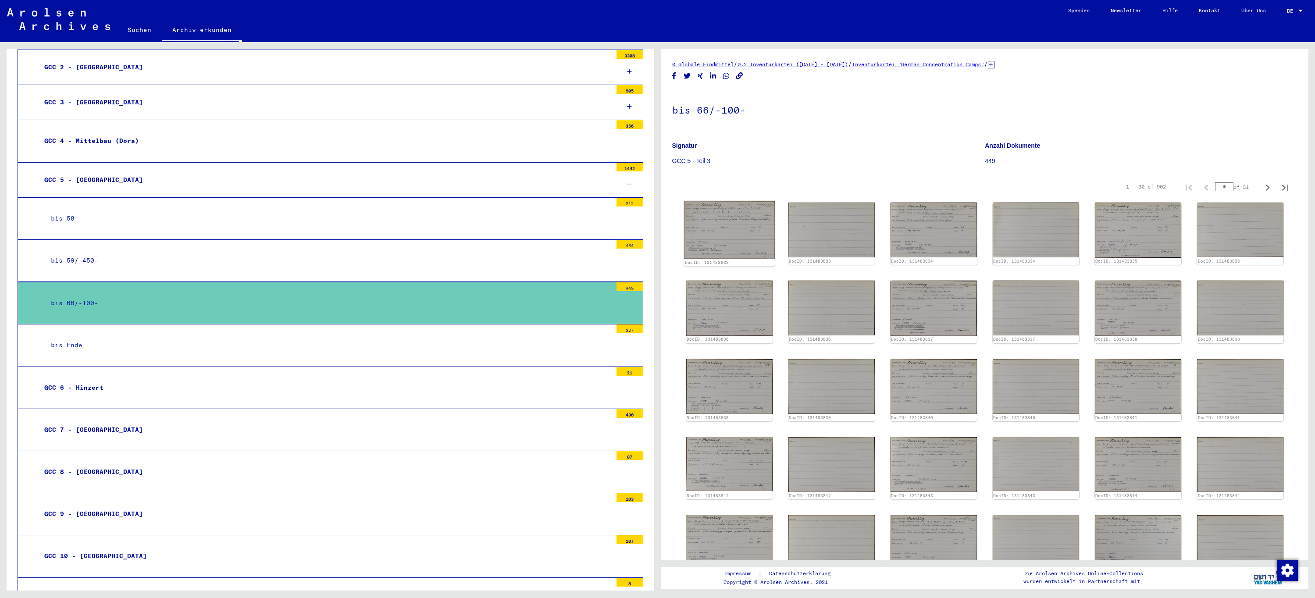
click at [728, 225] on img at bounding box center [729, 229] width 91 height 57
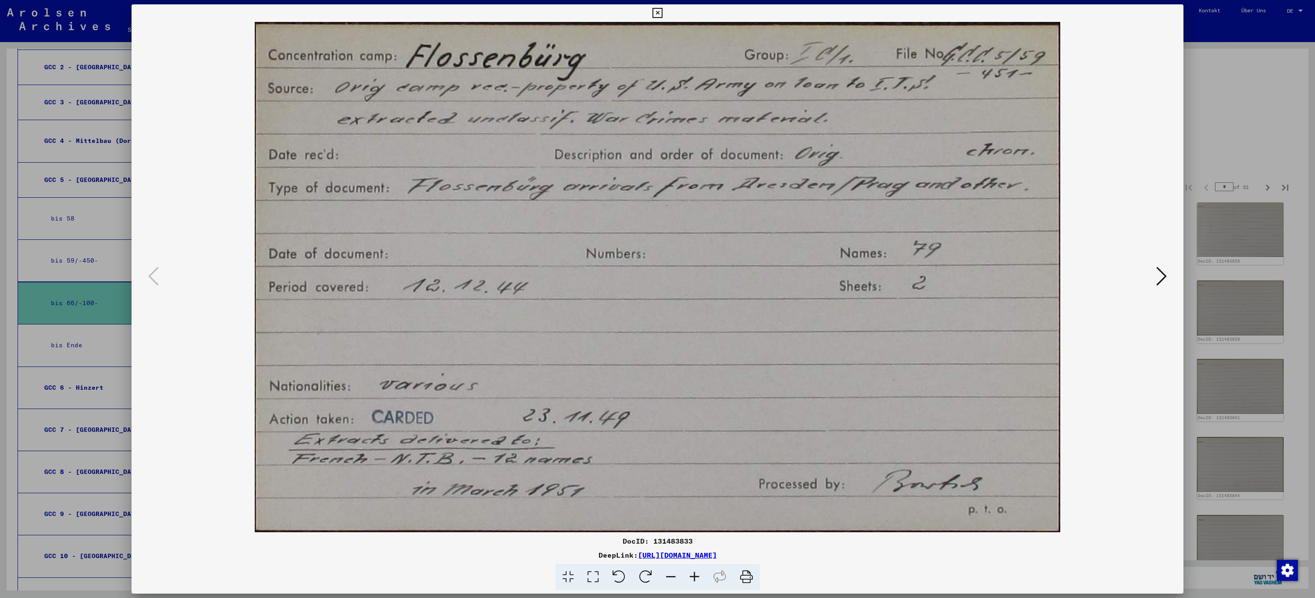
click at [658, 12] on icon at bounding box center [658, 13] width 10 height 11
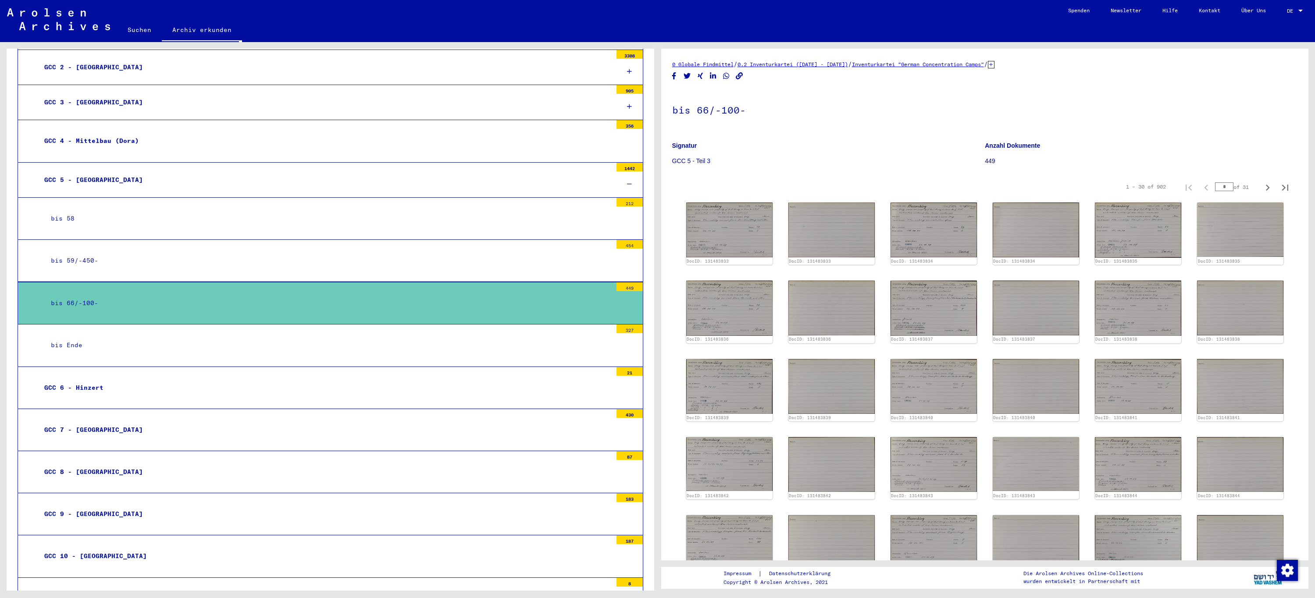
click at [272, 260] on div "bis 59/-450-" at bounding box center [328, 260] width 568 height 17
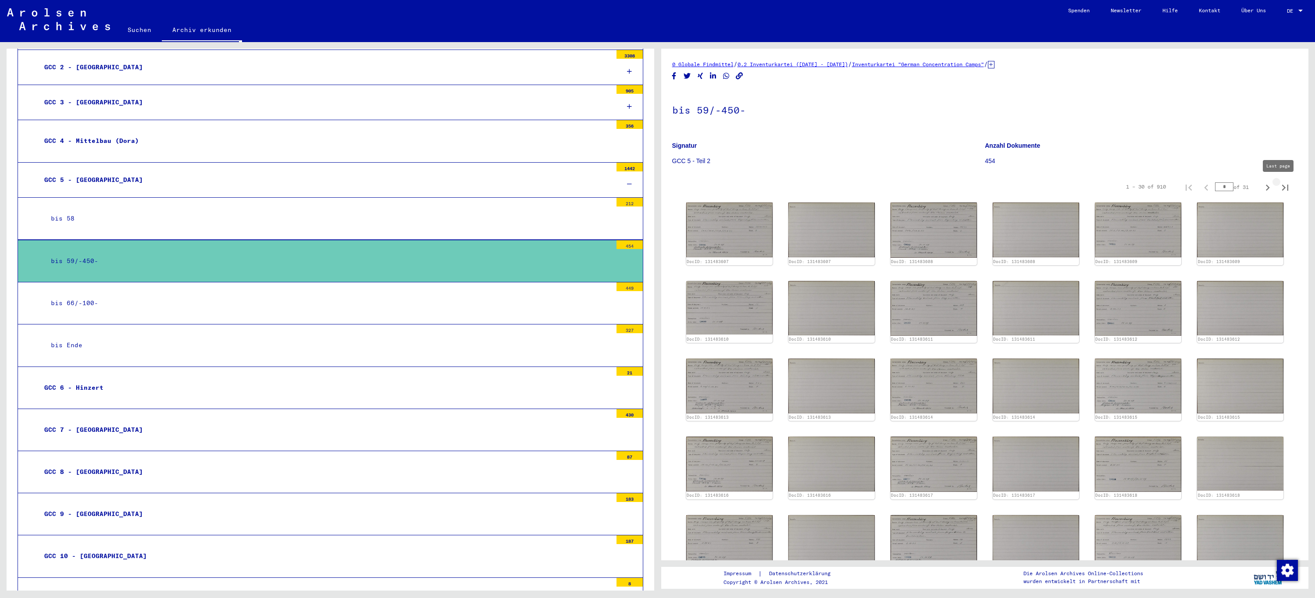
click at [1279, 189] on icon "Last page" at bounding box center [1285, 188] width 12 height 12
type input "**"
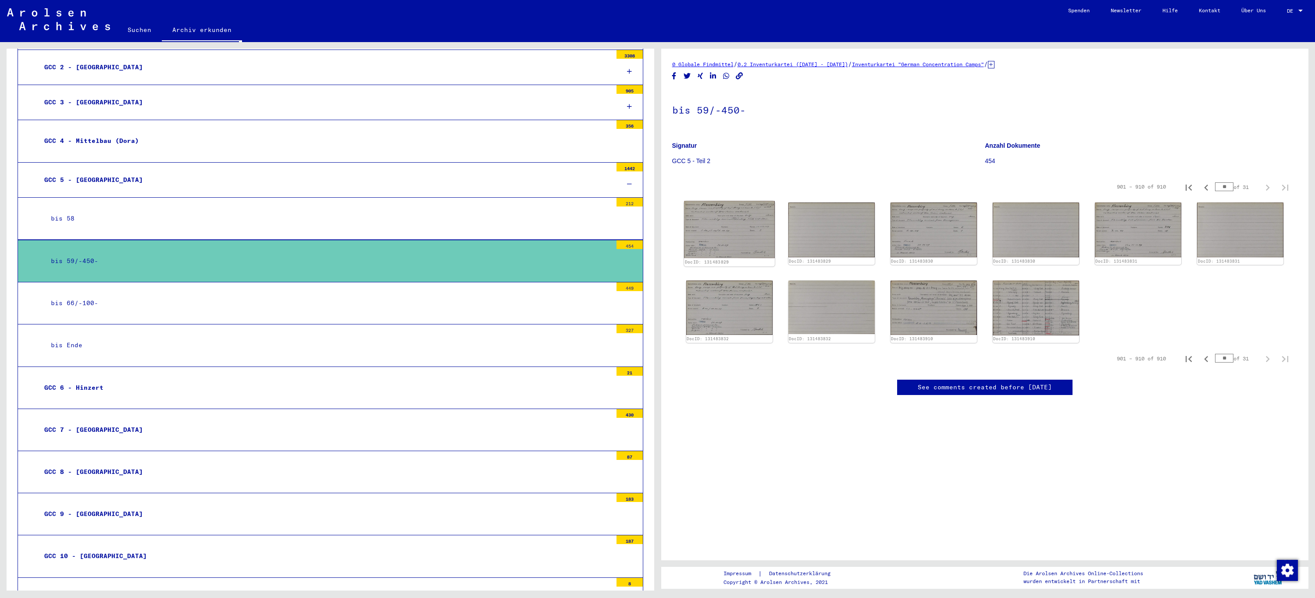
click at [727, 228] on img at bounding box center [729, 229] width 91 height 57
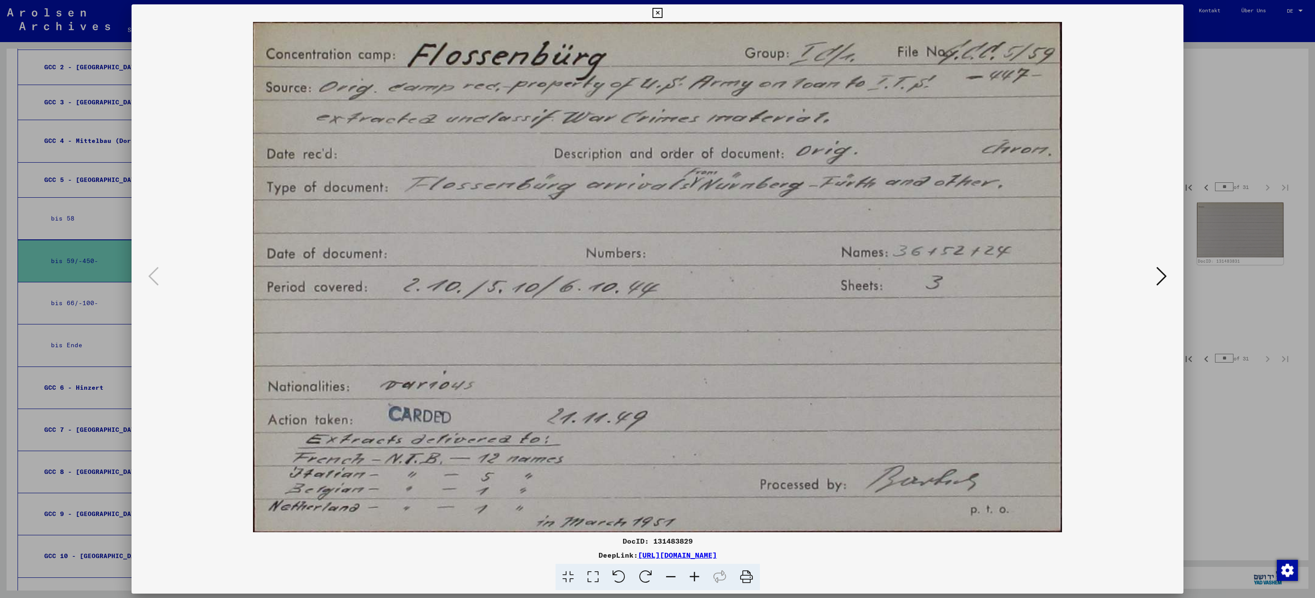
click at [660, 10] on icon at bounding box center [658, 13] width 10 height 11
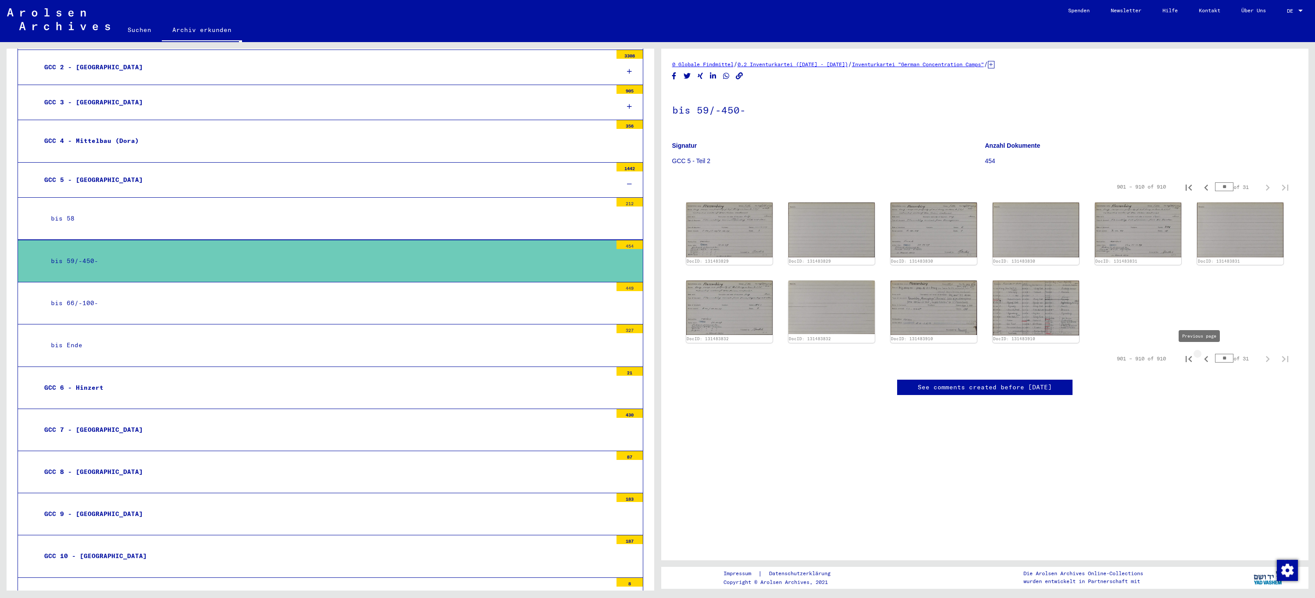
click at [1200, 358] on icon "Previous page" at bounding box center [1206, 359] width 12 height 12
type input "**"
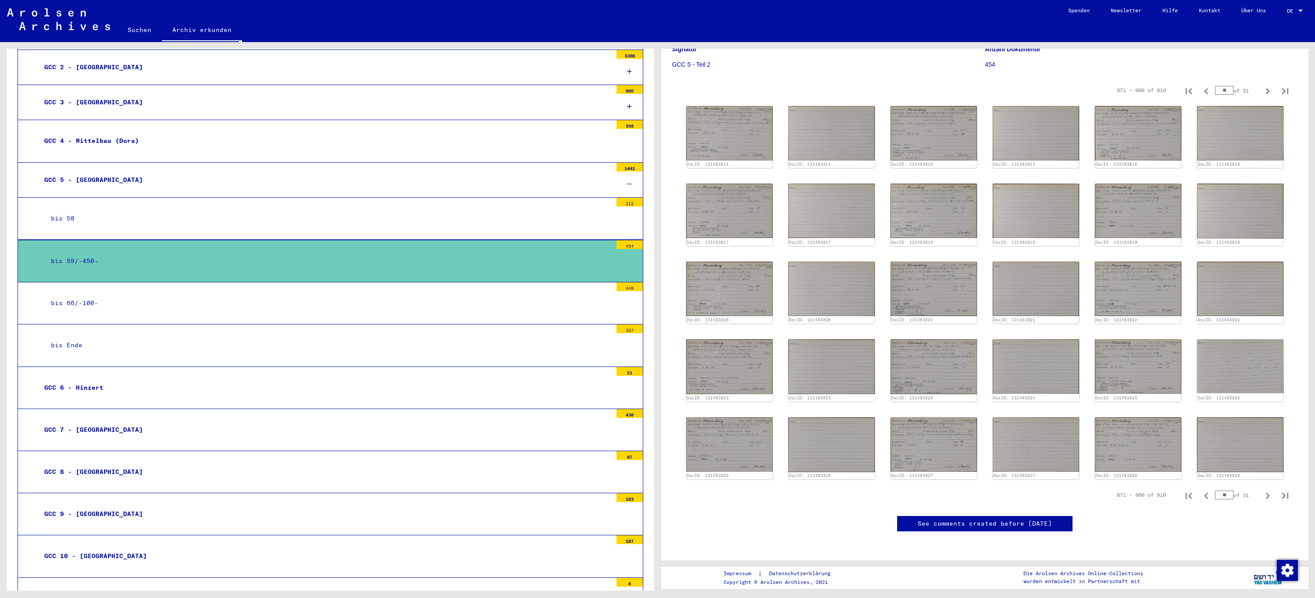
scroll to position [88, 0]
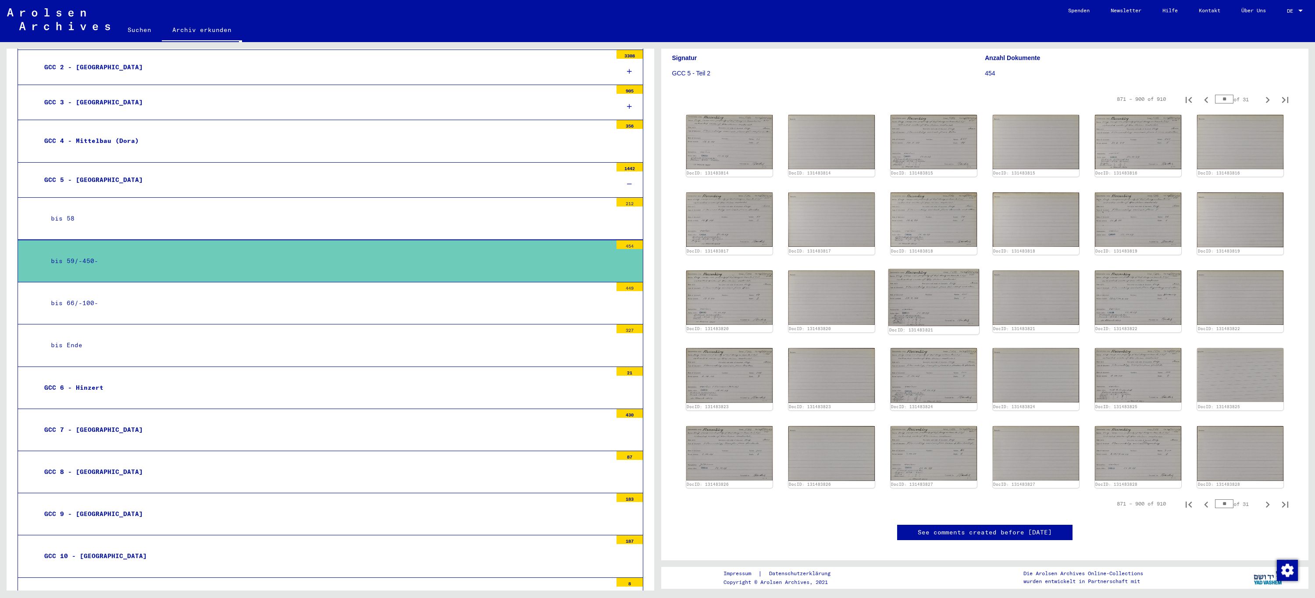
click at [924, 296] on img at bounding box center [934, 297] width 91 height 57
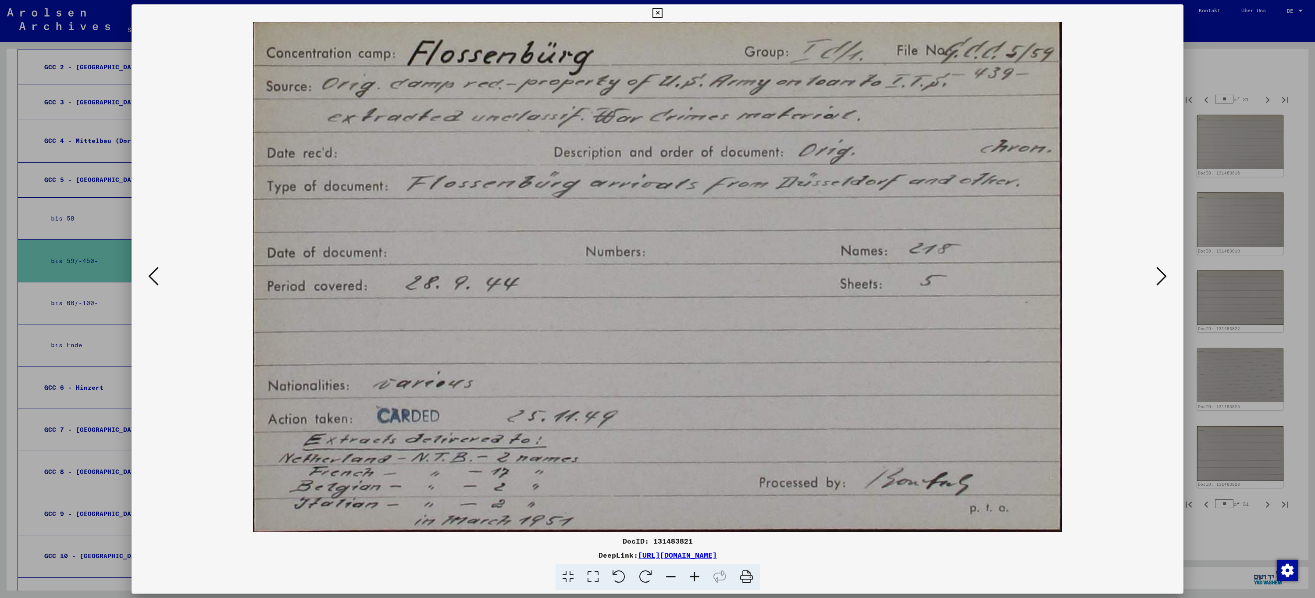
click at [158, 276] on icon at bounding box center [153, 276] width 11 height 21
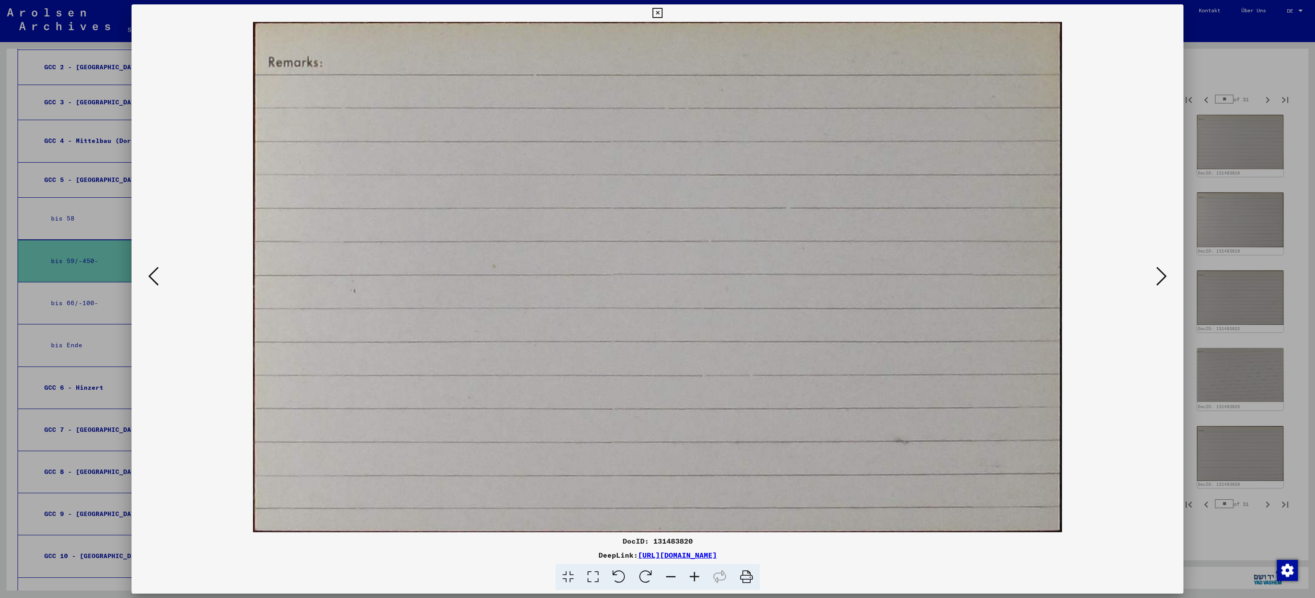
click at [158, 276] on icon at bounding box center [153, 276] width 11 height 21
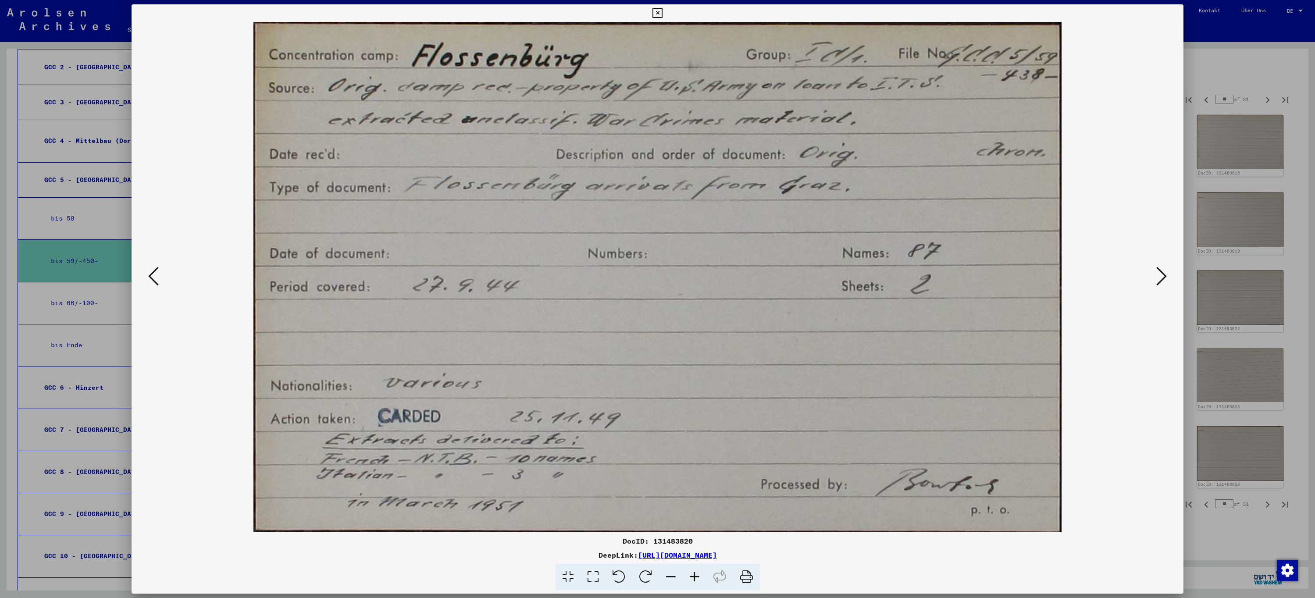
click at [158, 276] on icon at bounding box center [153, 276] width 11 height 21
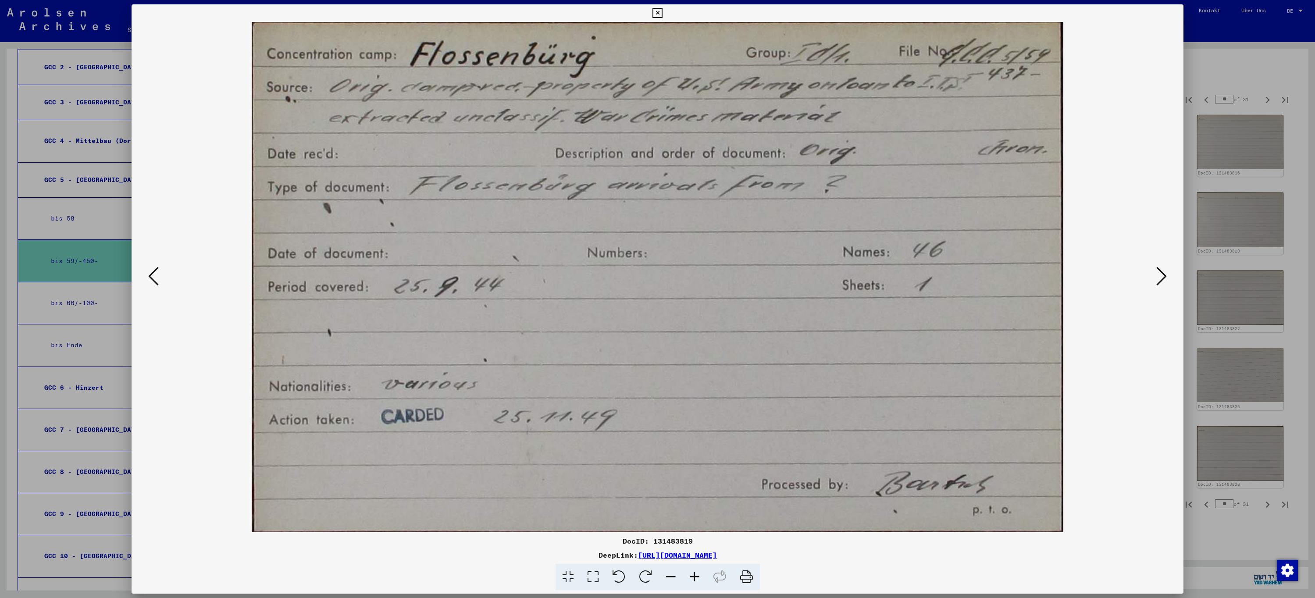
click at [158, 276] on icon at bounding box center [153, 276] width 11 height 21
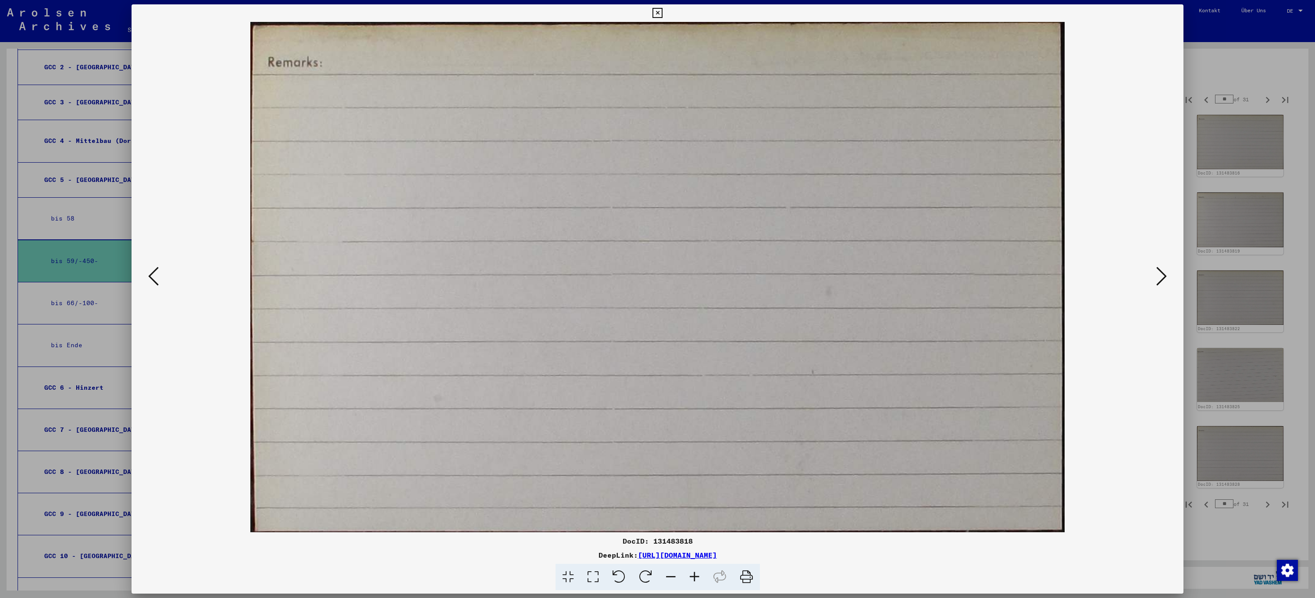
click at [158, 276] on icon at bounding box center [153, 276] width 11 height 21
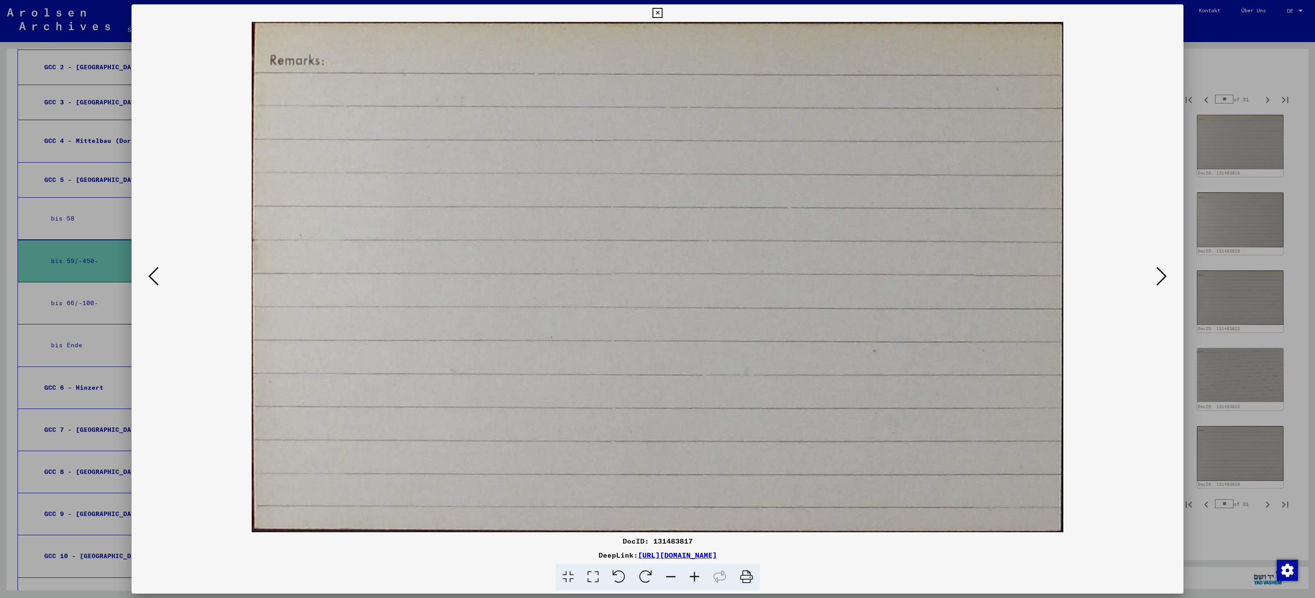
click at [158, 276] on icon at bounding box center [153, 276] width 11 height 21
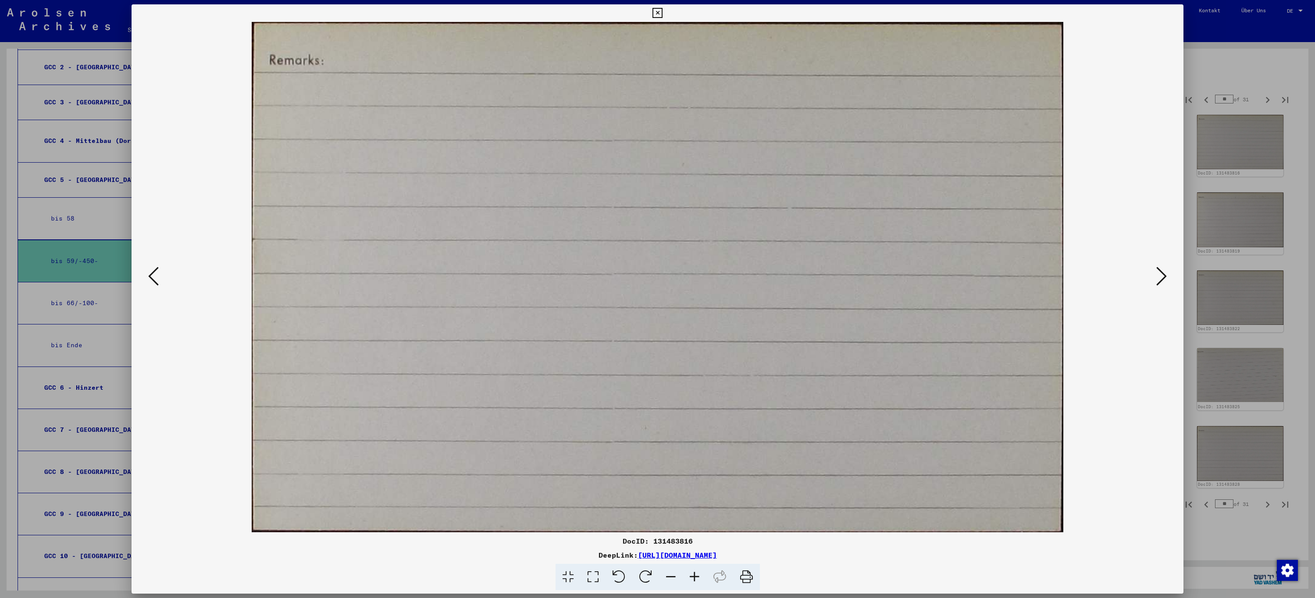
click at [158, 276] on icon at bounding box center [153, 276] width 11 height 21
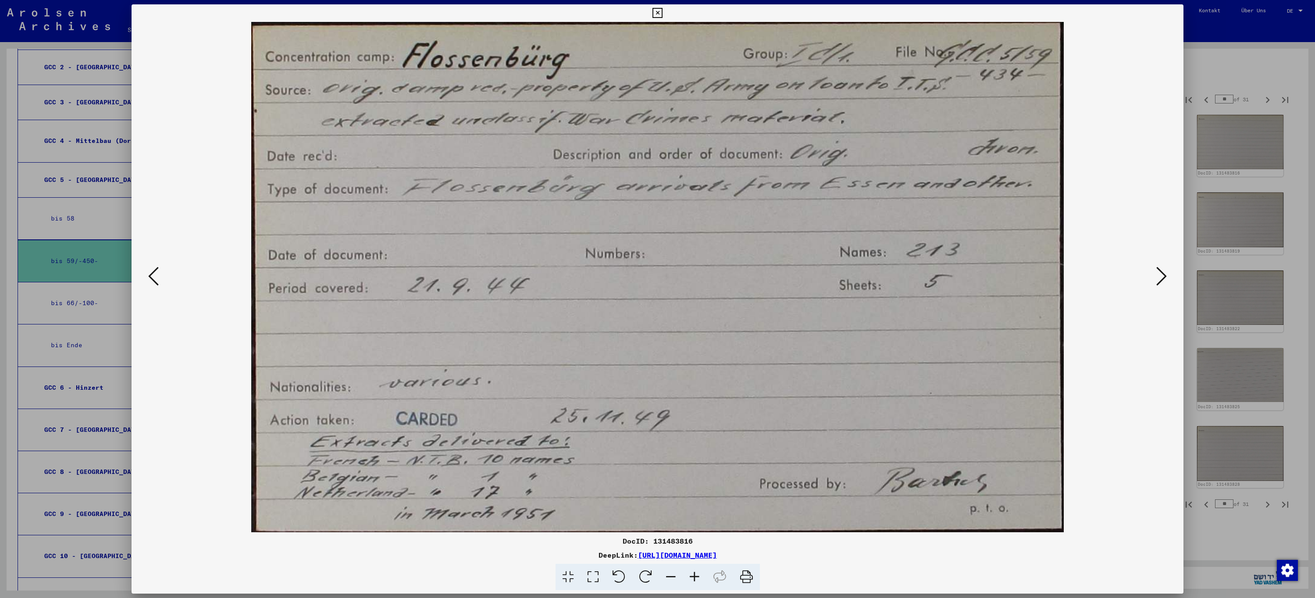
click at [158, 276] on icon at bounding box center [153, 276] width 11 height 21
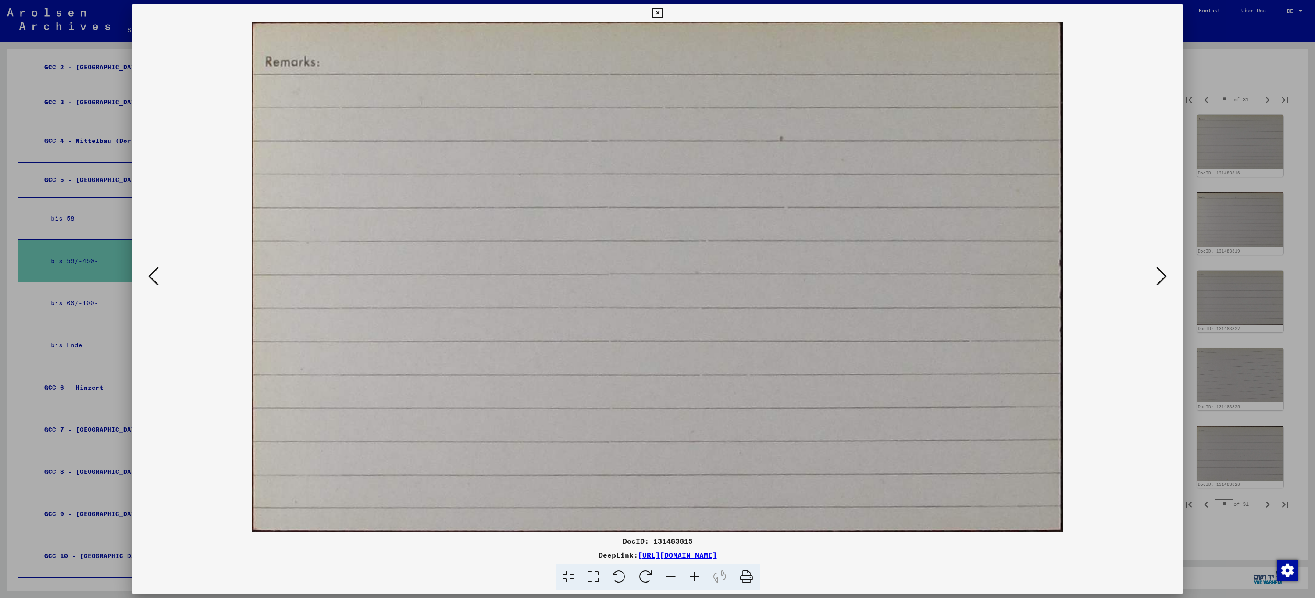
click at [158, 276] on icon at bounding box center [153, 276] width 11 height 21
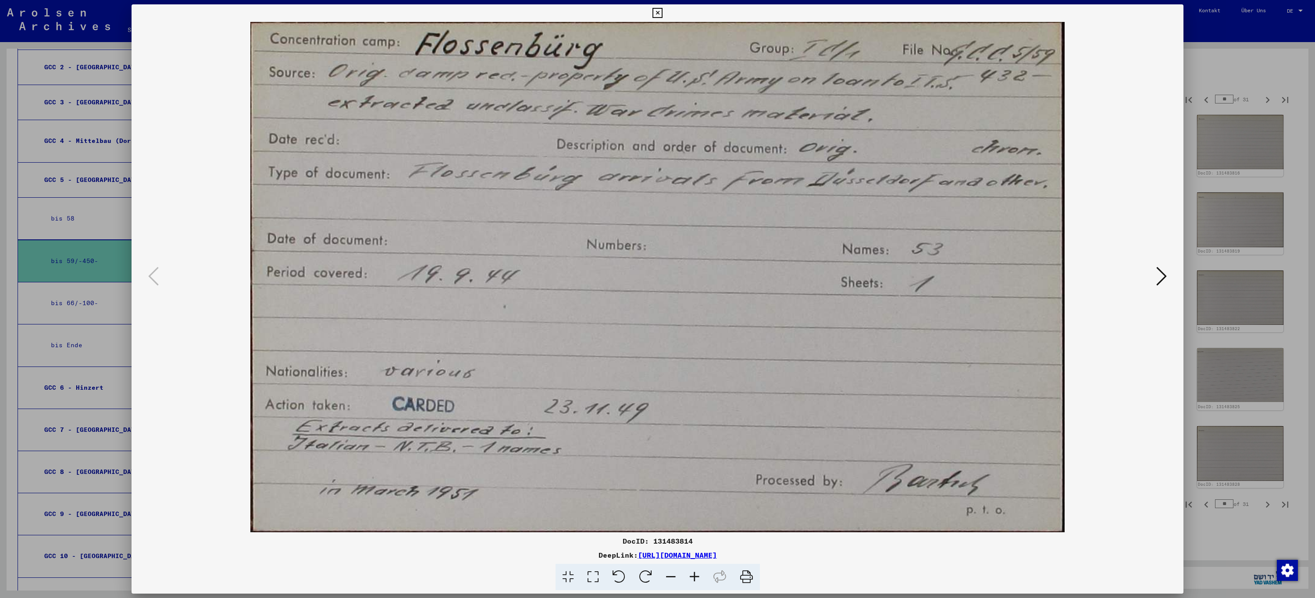
click at [654, 12] on icon at bounding box center [658, 13] width 10 height 11
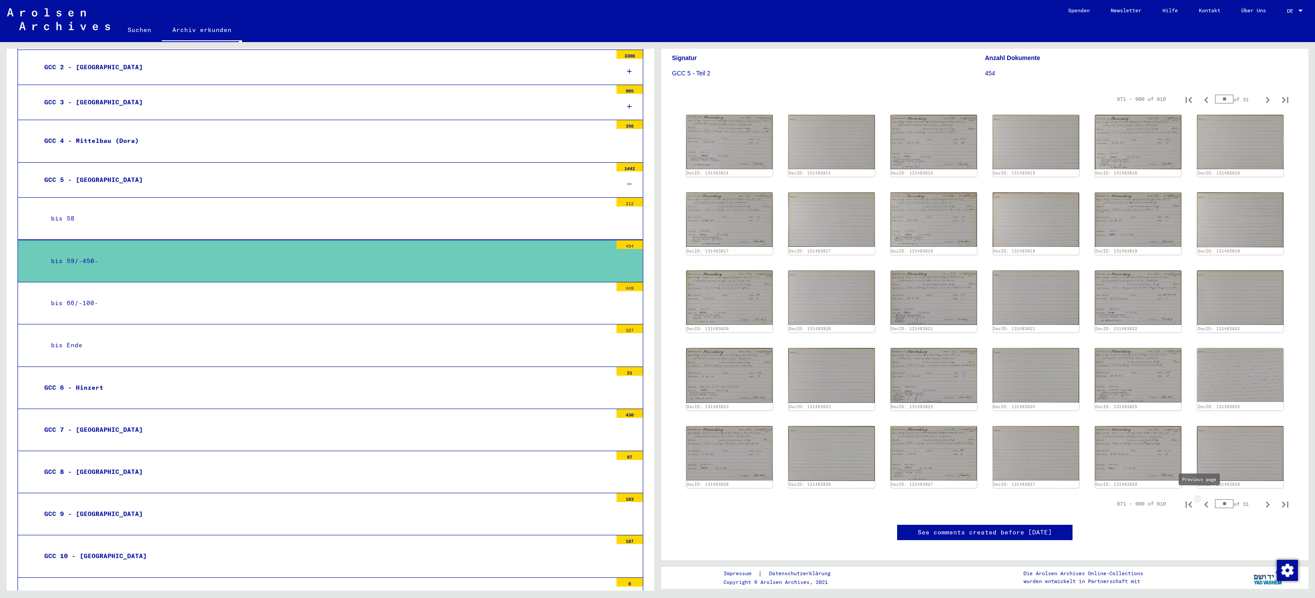
click at [1204, 502] on icon "Previous page" at bounding box center [1206, 505] width 4 height 6
type input "**"
click at [1137, 366] on img at bounding box center [1138, 375] width 91 height 57
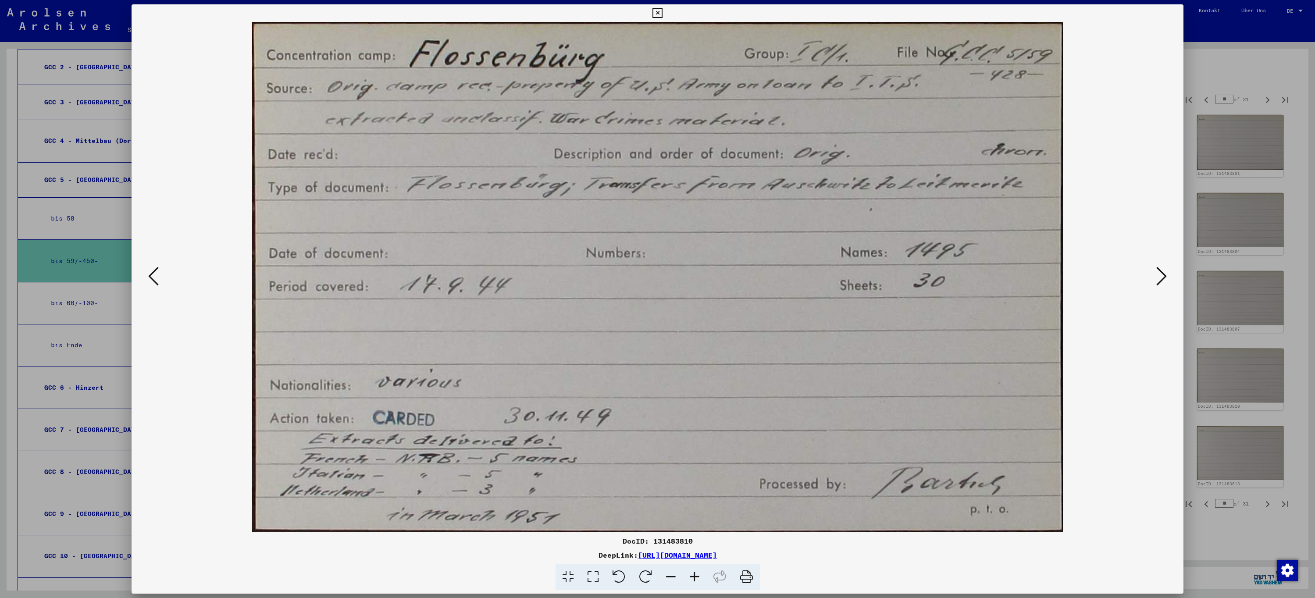
click at [148, 282] on icon at bounding box center [153, 276] width 11 height 21
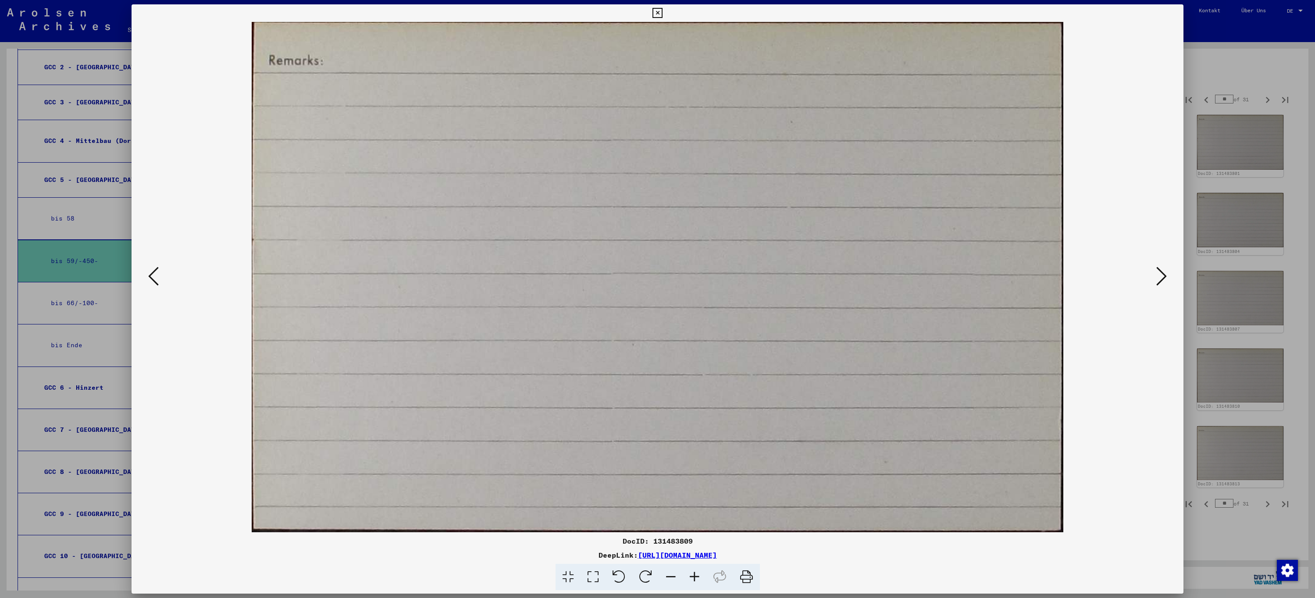
click at [148, 282] on icon at bounding box center [153, 276] width 11 height 21
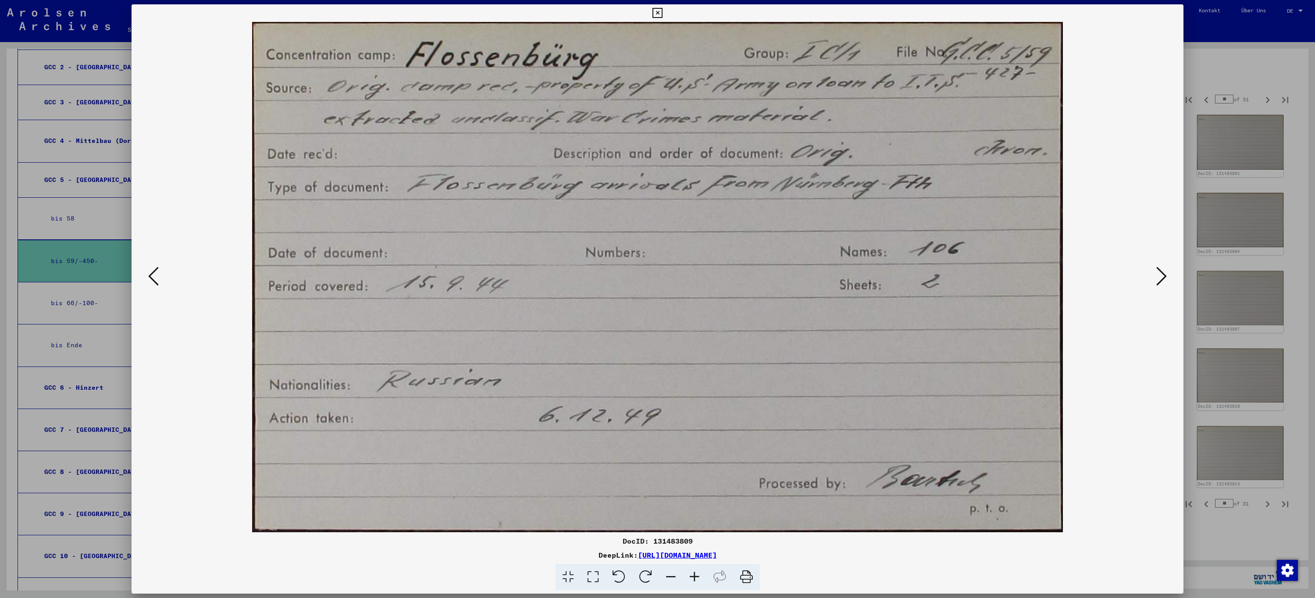
click at [148, 282] on icon at bounding box center [153, 276] width 11 height 21
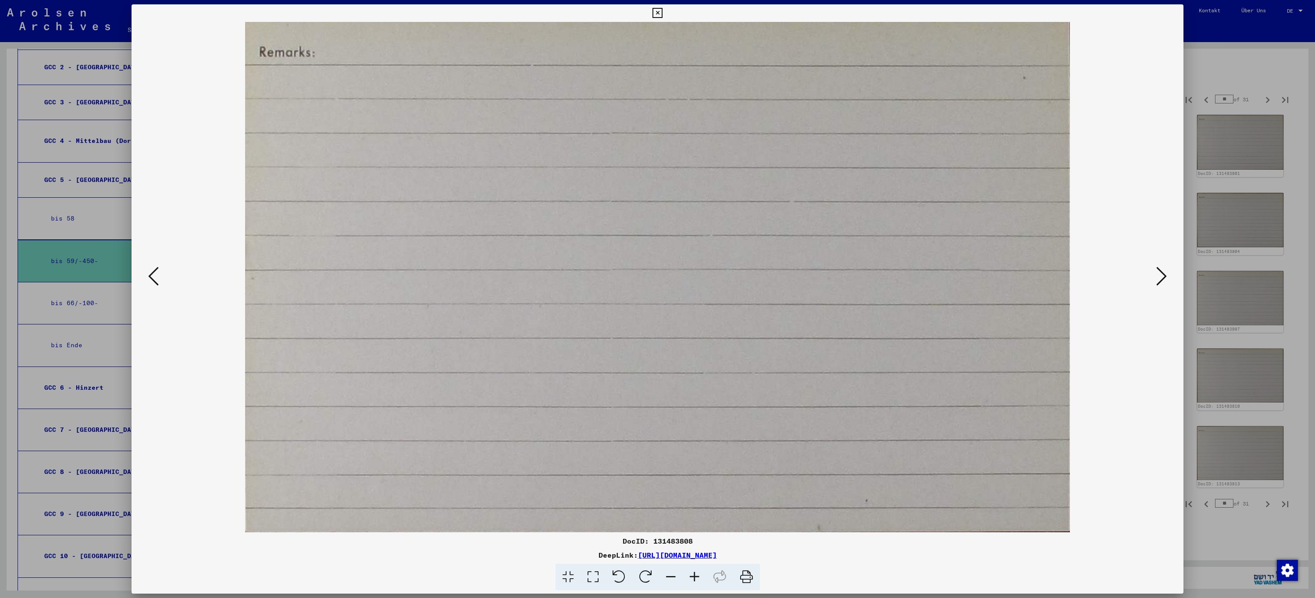
click at [148, 282] on icon at bounding box center [153, 276] width 11 height 21
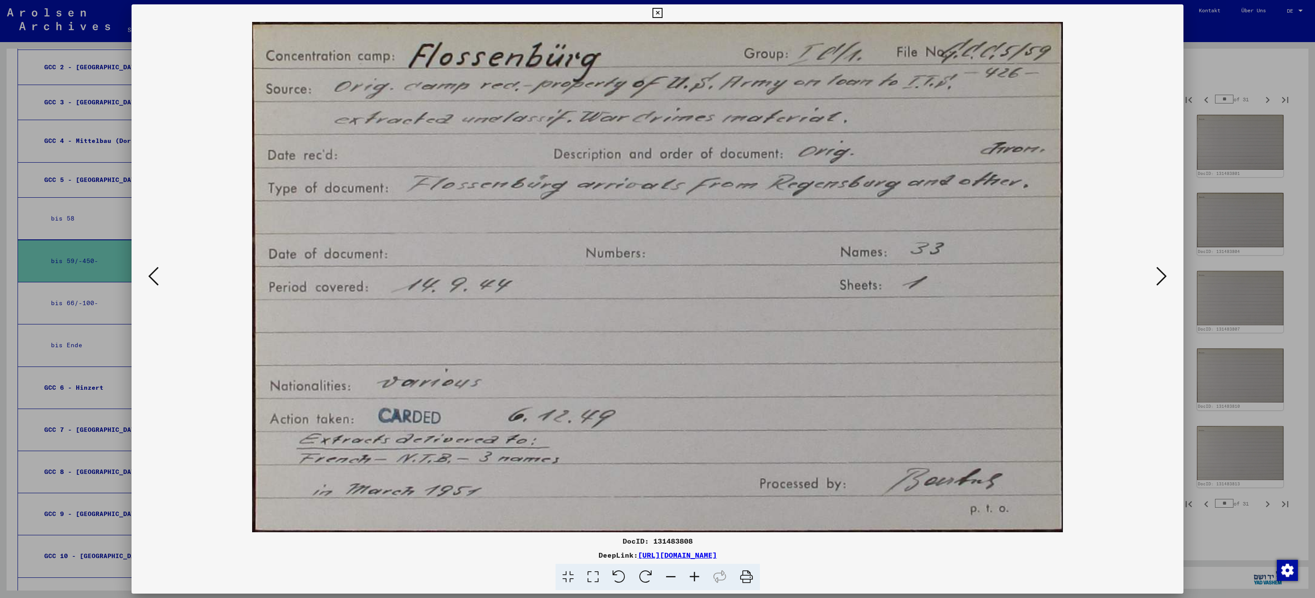
click at [148, 282] on icon at bounding box center [153, 276] width 11 height 21
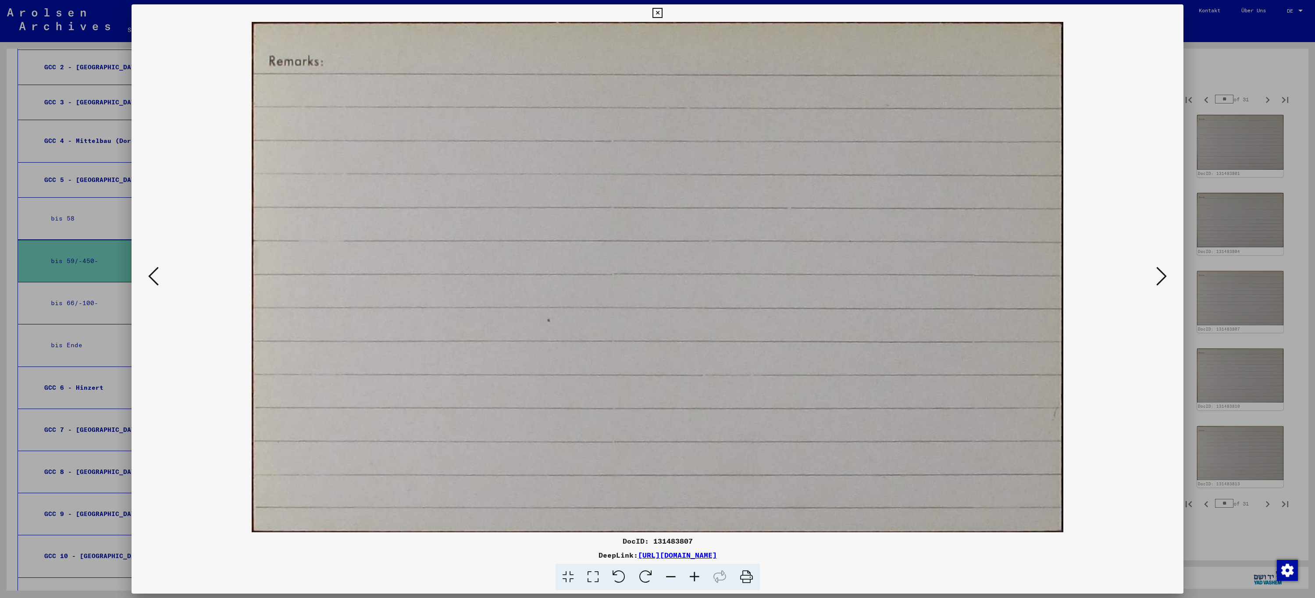
click at [148, 282] on icon at bounding box center [153, 276] width 11 height 21
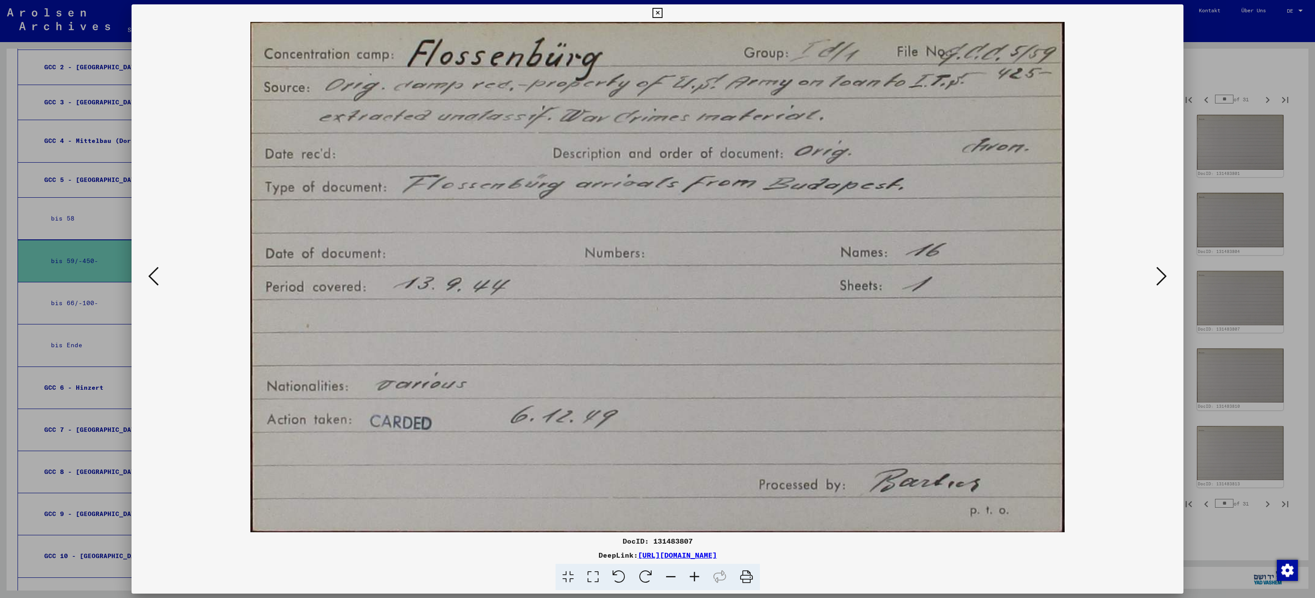
click at [148, 282] on icon at bounding box center [153, 276] width 11 height 21
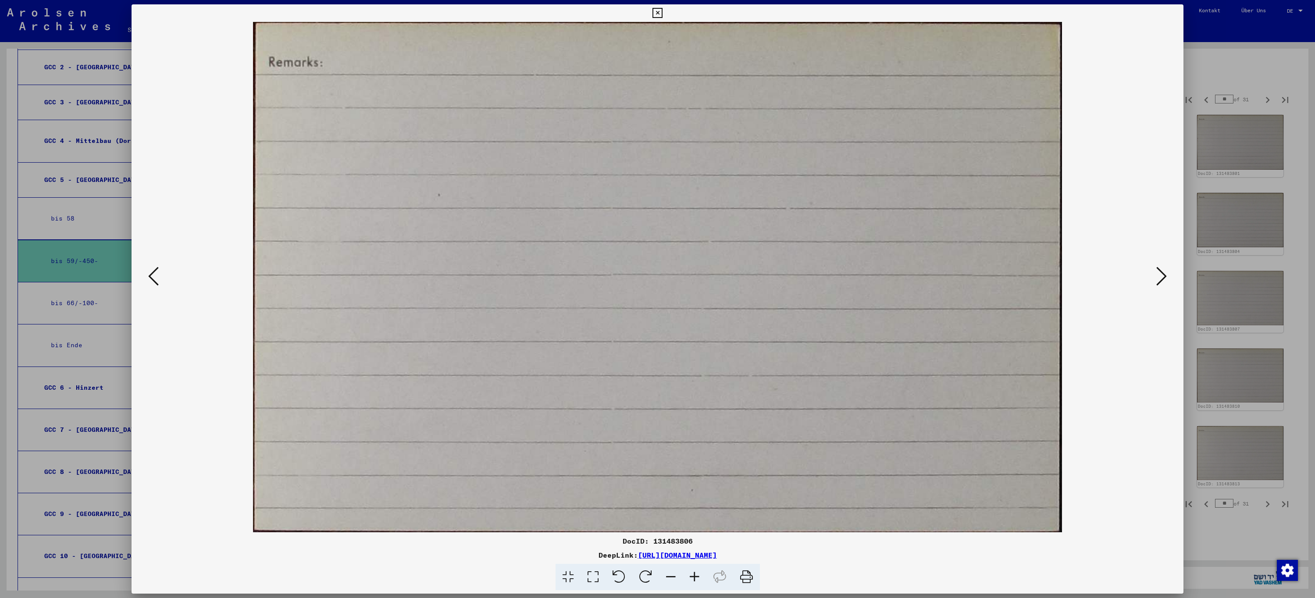
click at [148, 282] on icon at bounding box center [153, 276] width 11 height 21
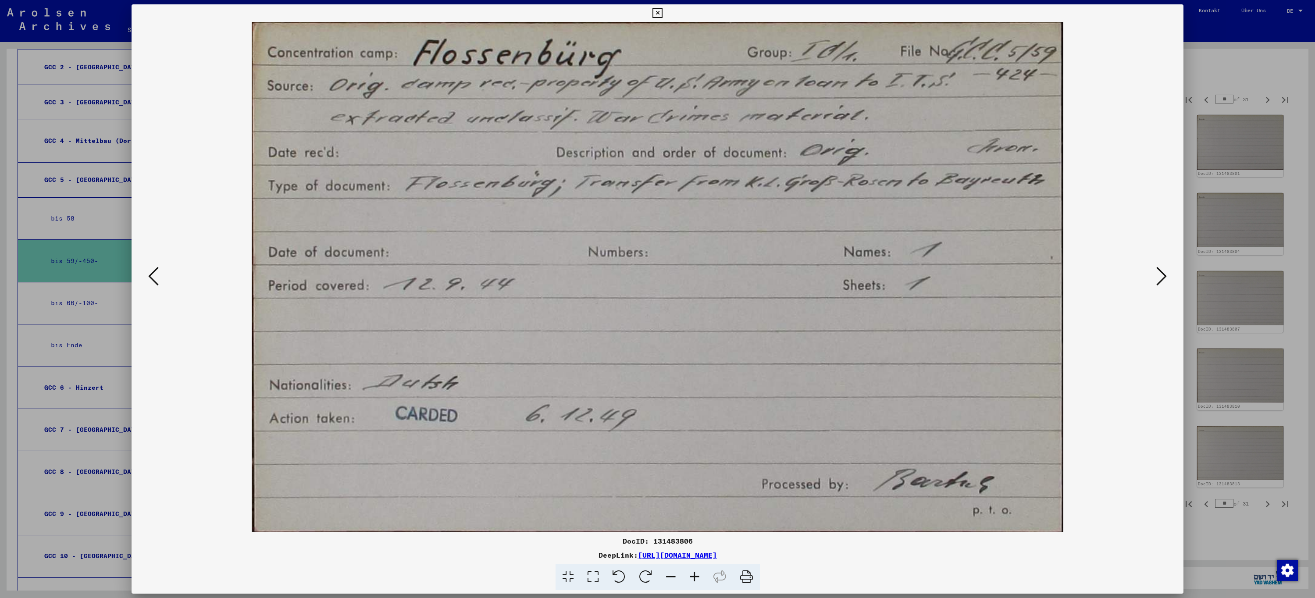
click at [660, 11] on icon at bounding box center [658, 13] width 10 height 11
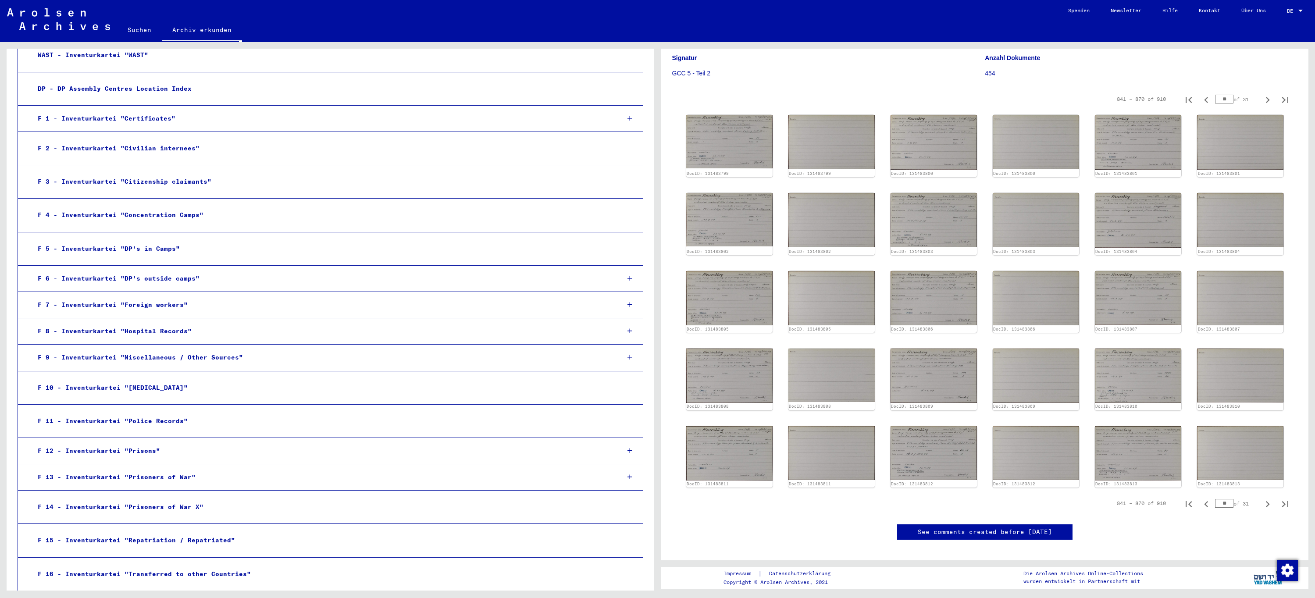
scroll to position [1096, 0]
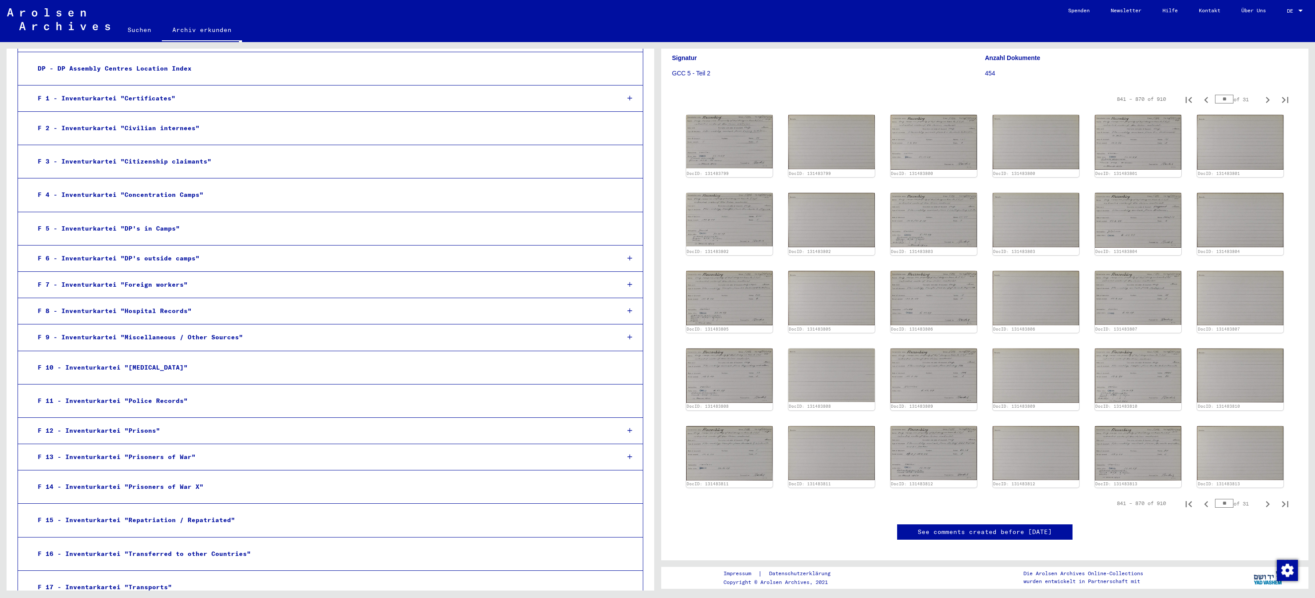
click at [147, 101] on div "F 1 - Inventurkartei "Certificates"" at bounding box center [322, 98] width 582 height 17
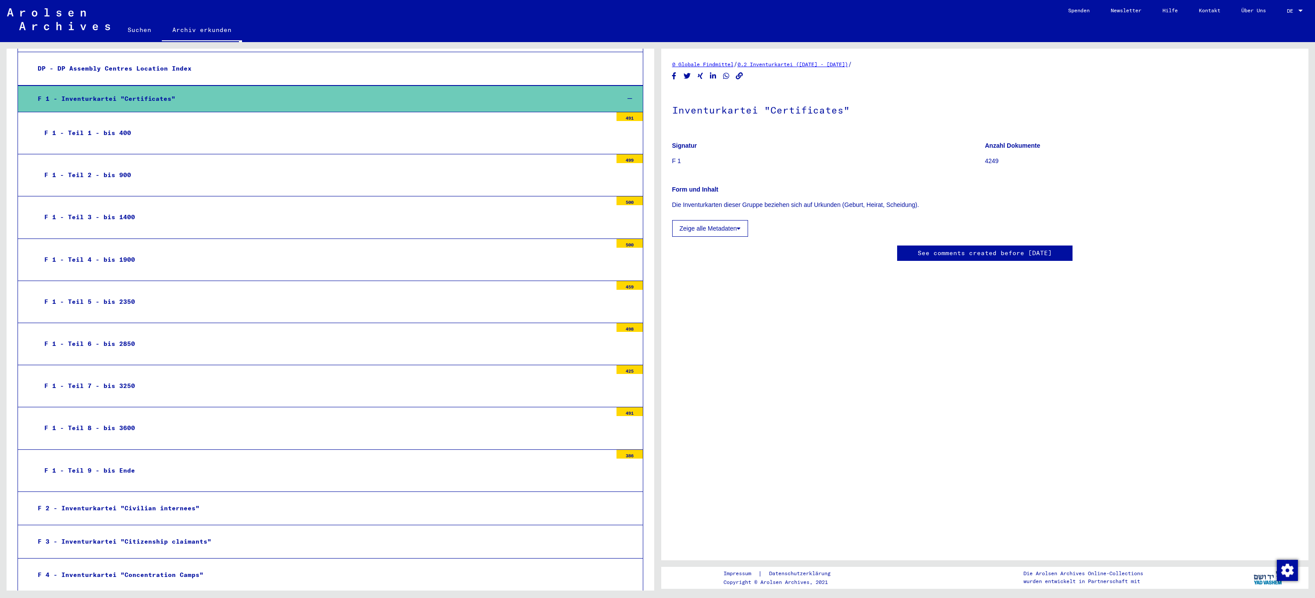
click at [147, 101] on div "F 1 - Inventurkartei "Certificates"" at bounding box center [322, 98] width 582 height 17
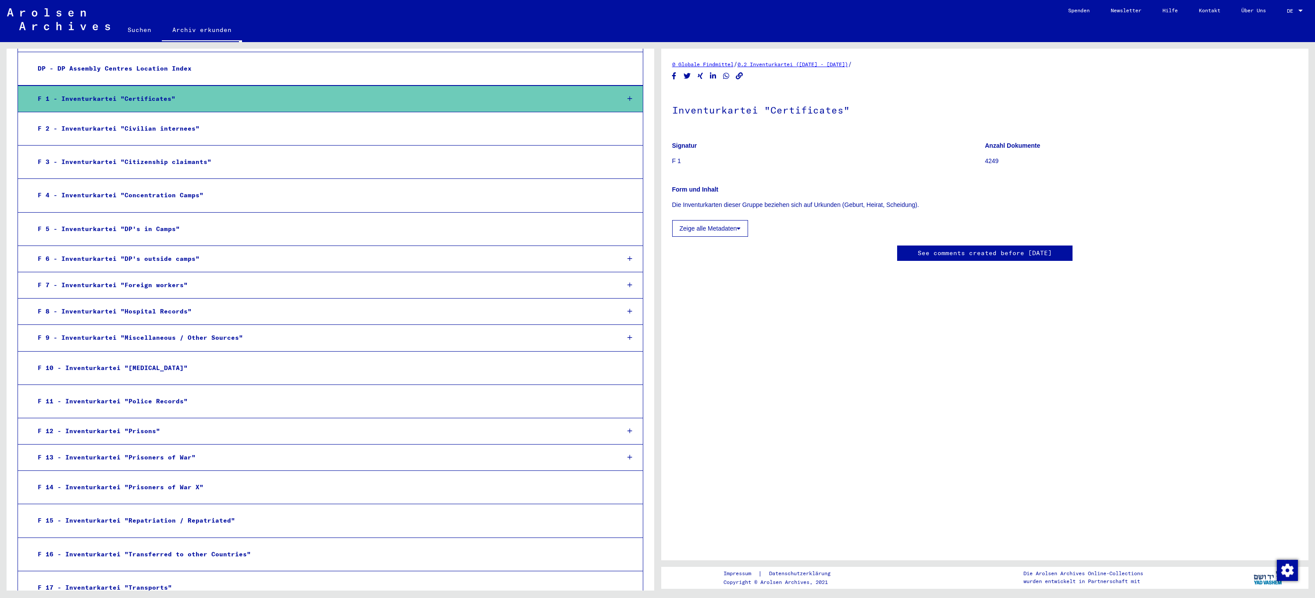
click at [147, 101] on div "F 1 - Inventurkartei "Certificates"" at bounding box center [322, 98] width 582 height 17
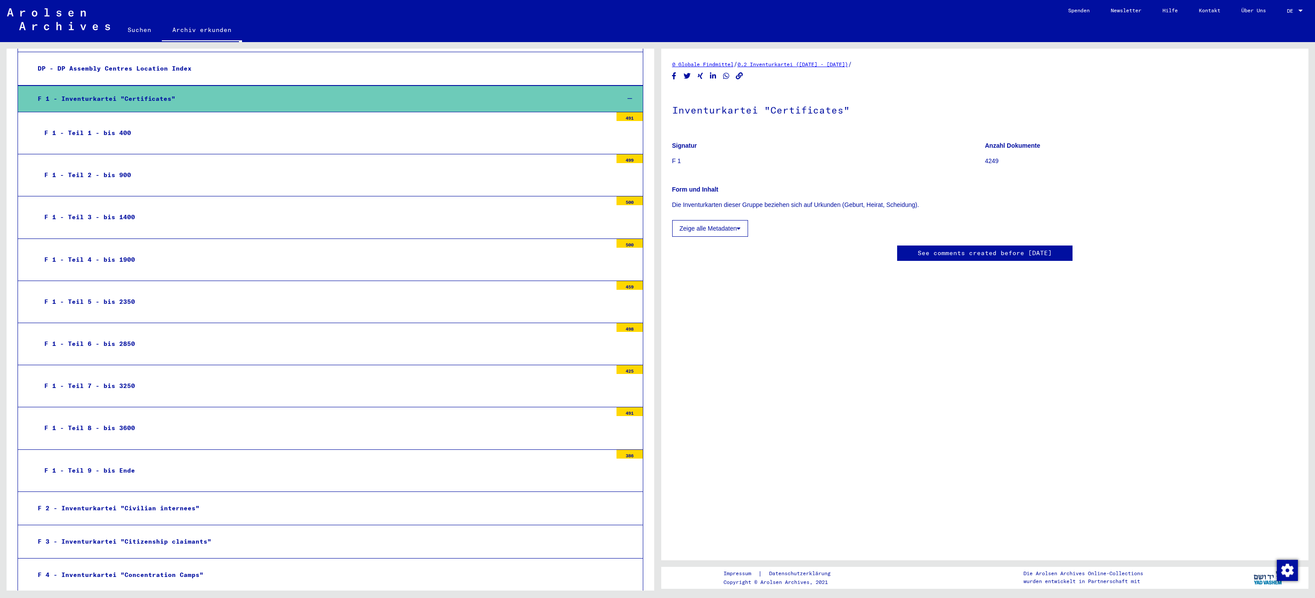
click at [112, 175] on div "F 1 - Teil 2 - bis 900" at bounding box center [325, 175] width 575 height 17
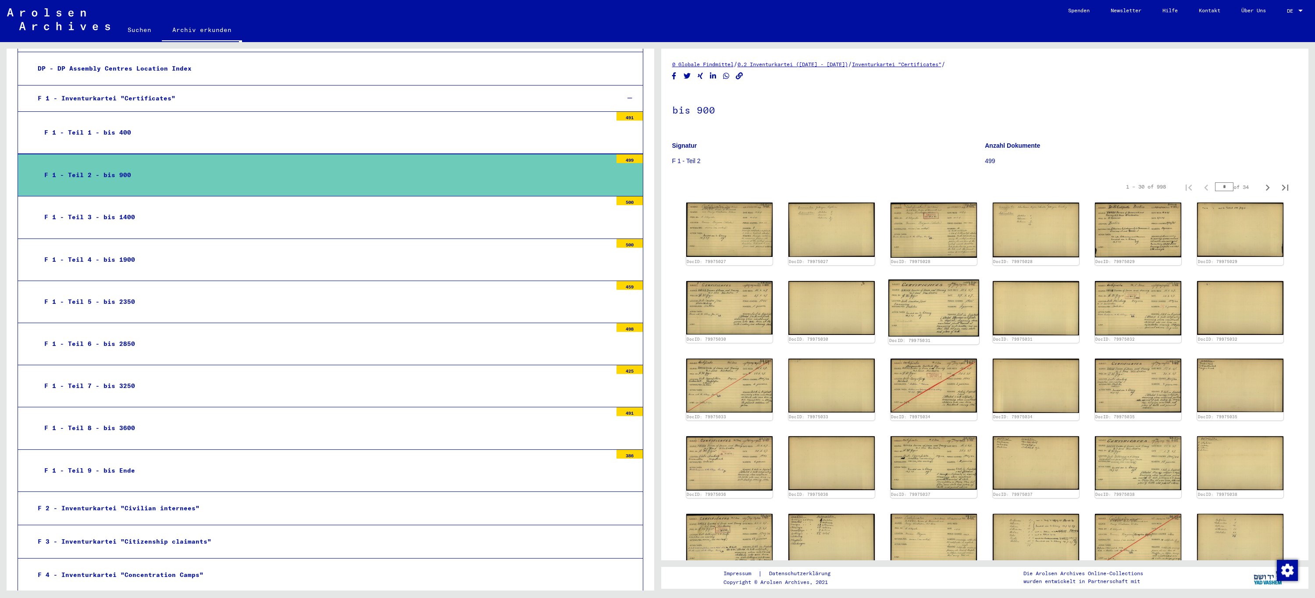
click at [955, 309] on img at bounding box center [934, 307] width 91 height 57
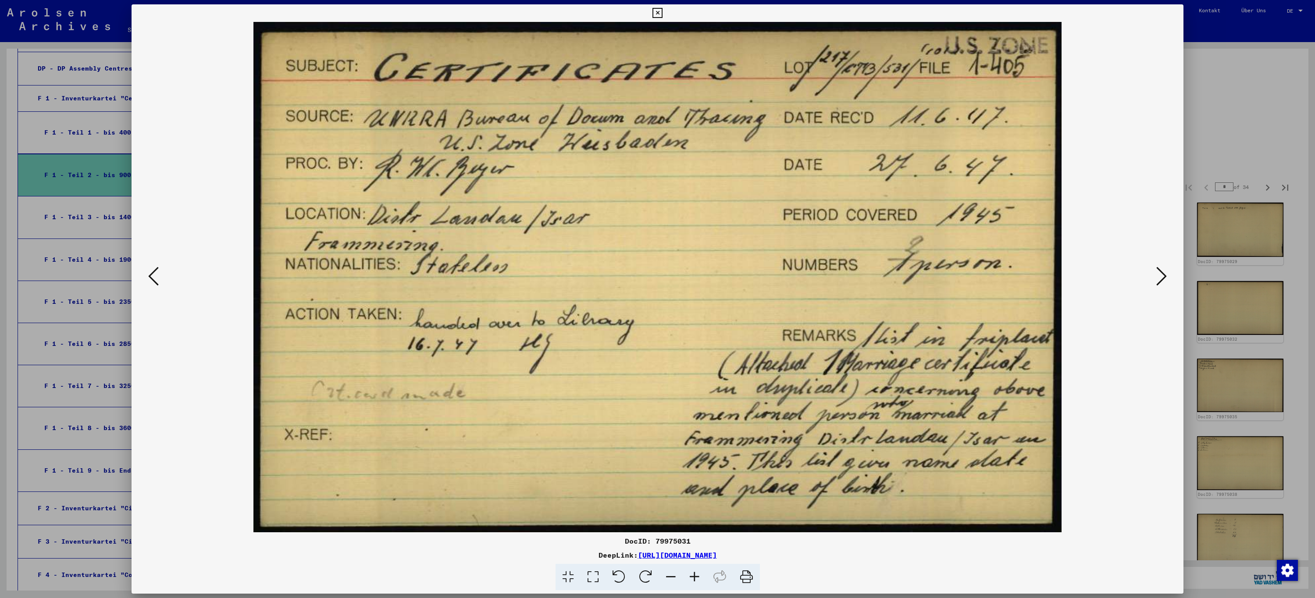
click at [656, 14] on icon at bounding box center [658, 13] width 10 height 11
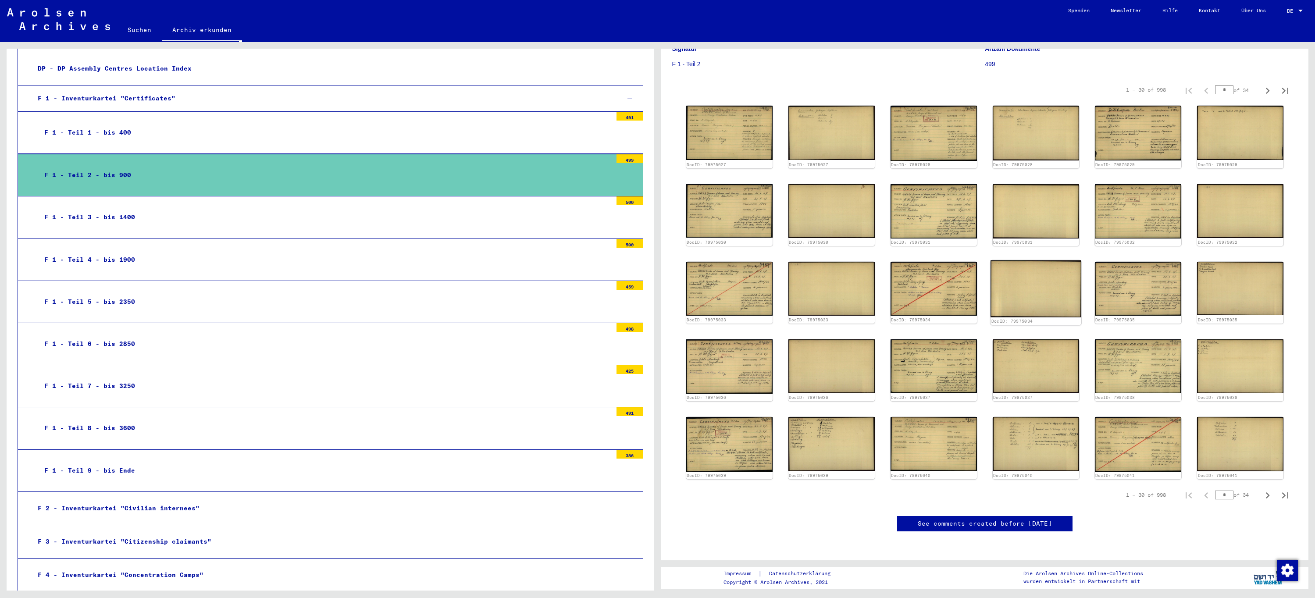
scroll to position [263, 0]
click at [1264, 489] on icon "Next page" at bounding box center [1268, 495] width 12 height 12
type input "*"
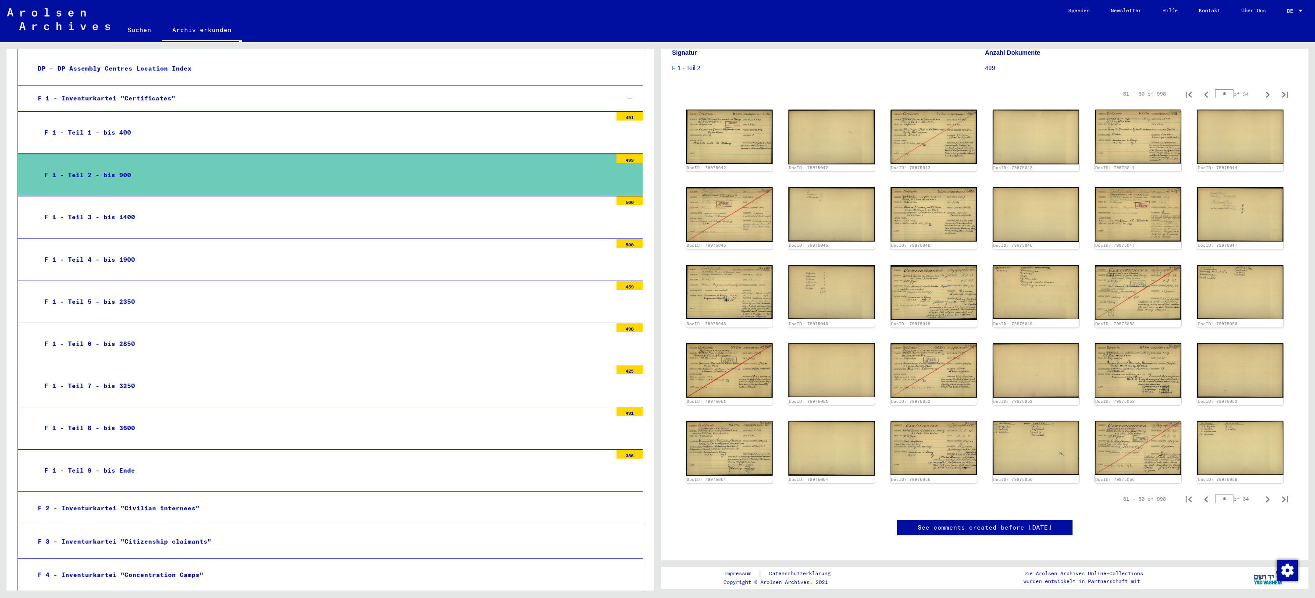
scroll to position [88, 0]
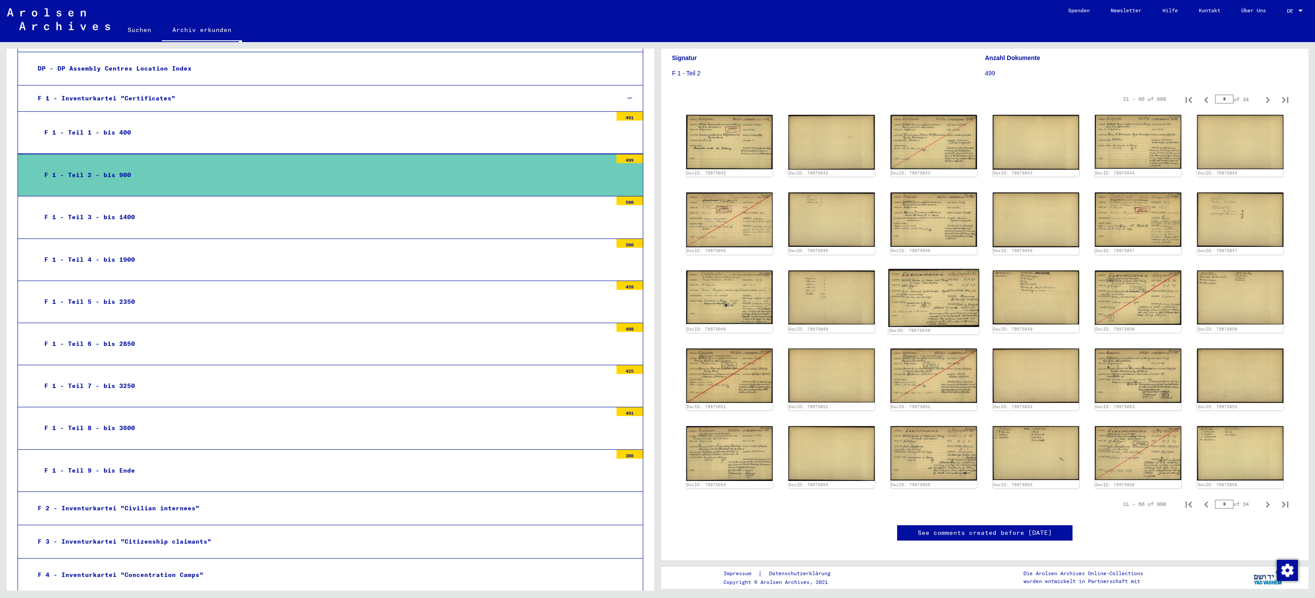
click at [935, 303] on img at bounding box center [934, 298] width 91 height 58
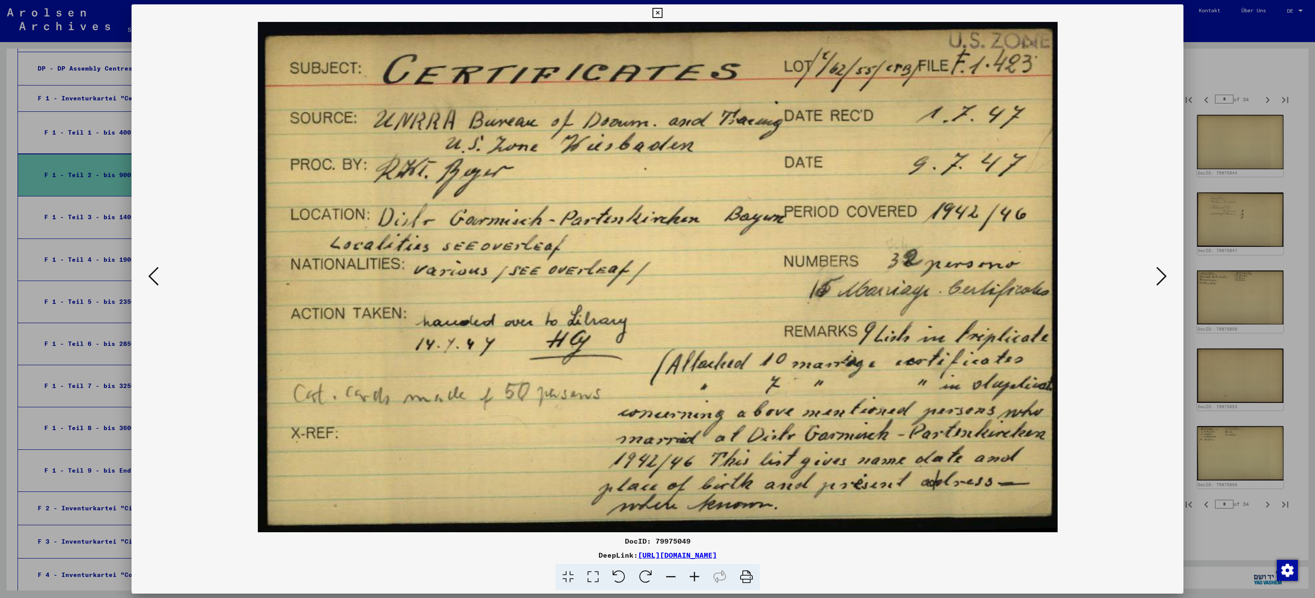
click at [1172, 288] on div at bounding box center [658, 277] width 1052 height 511
click at [1160, 278] on icon at bounding box center [1162, 276] width 11 height 21
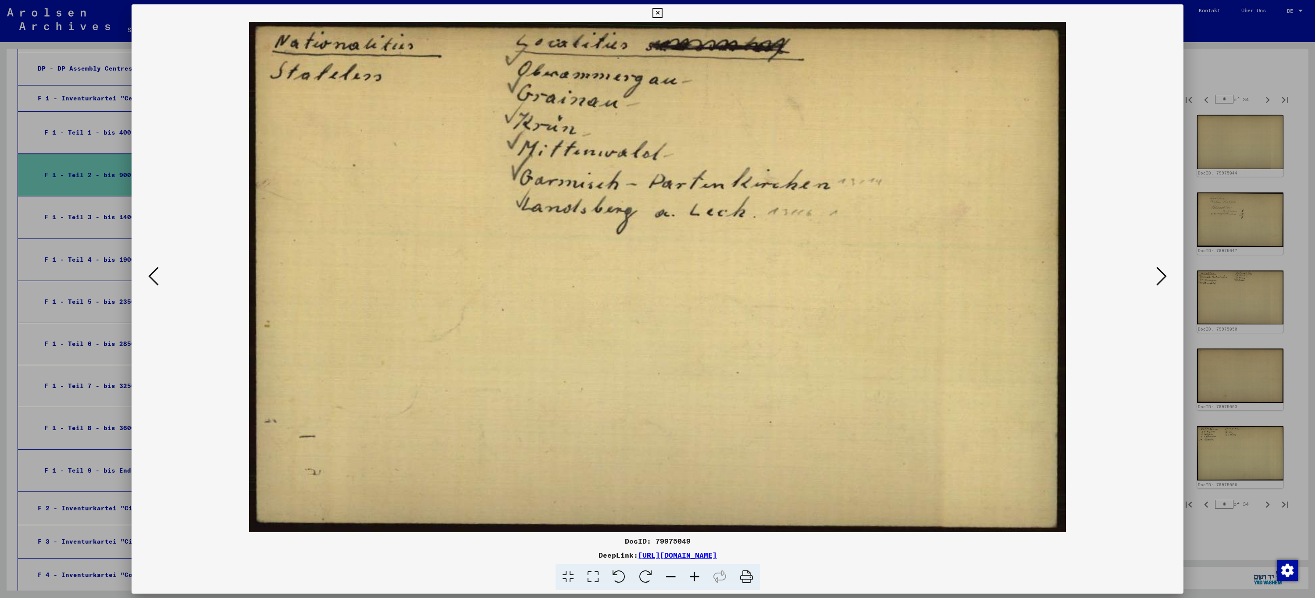
click at [1160, 278] on icon at bounding box center [1162, 276] width 11 height 21
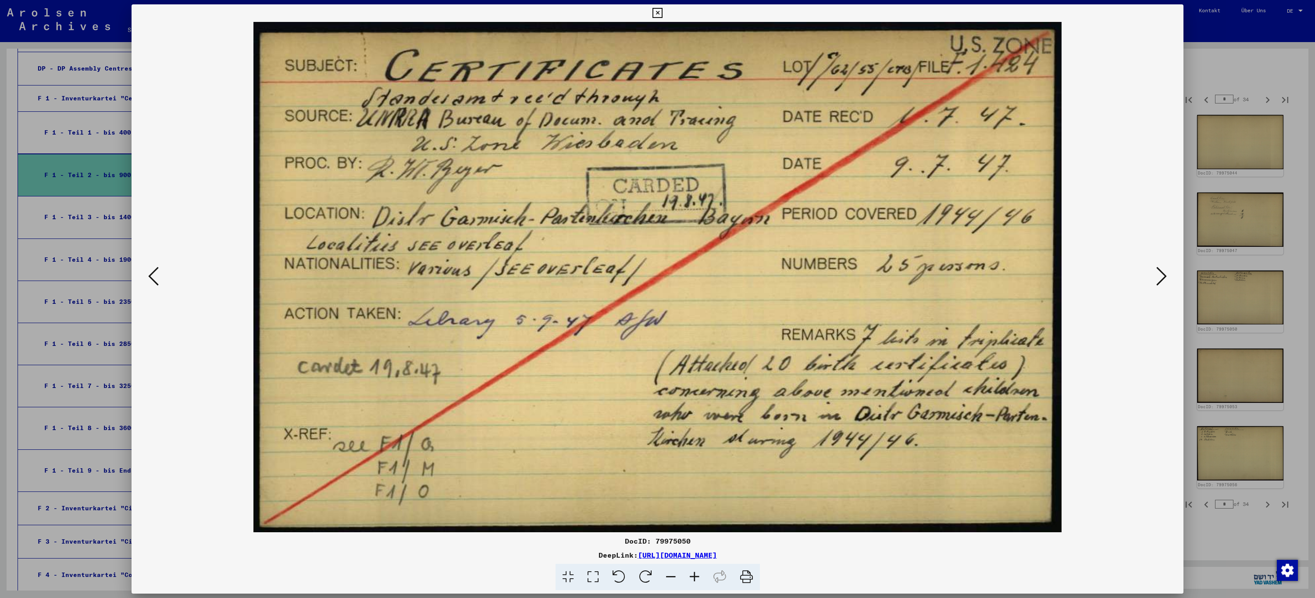
drag, startPoint x: 1160, startPoint y: 278, endPoint x: 1114, endPoint y: 228, distance: 68.0
drag, startPoint x: 1114, startPoint y: 228, endPoint x: 1098, endPoint y: 208, distance: 25.9
click at [1098, 208] on img at bounding box center [657, 277] width 993 height 511
click at [1158, 280] on icon at bounding box center [1162, 276] width 11 height 21
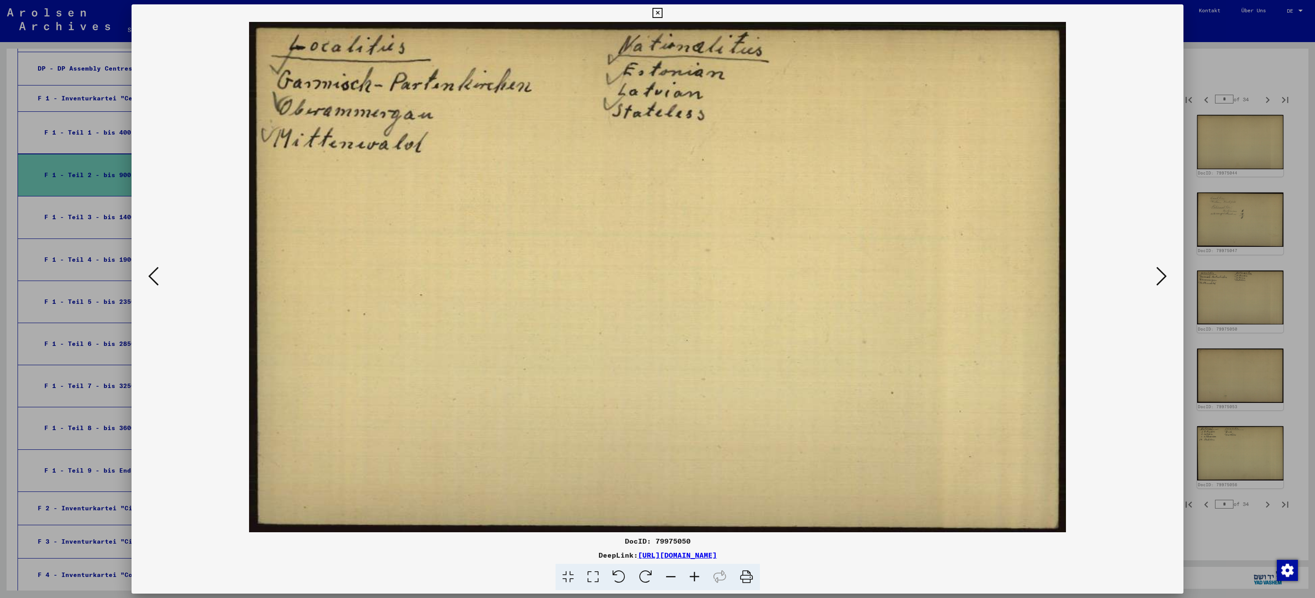
click at [1158, 280] on icon at bounding box center [1162, 276] width 11 height 21
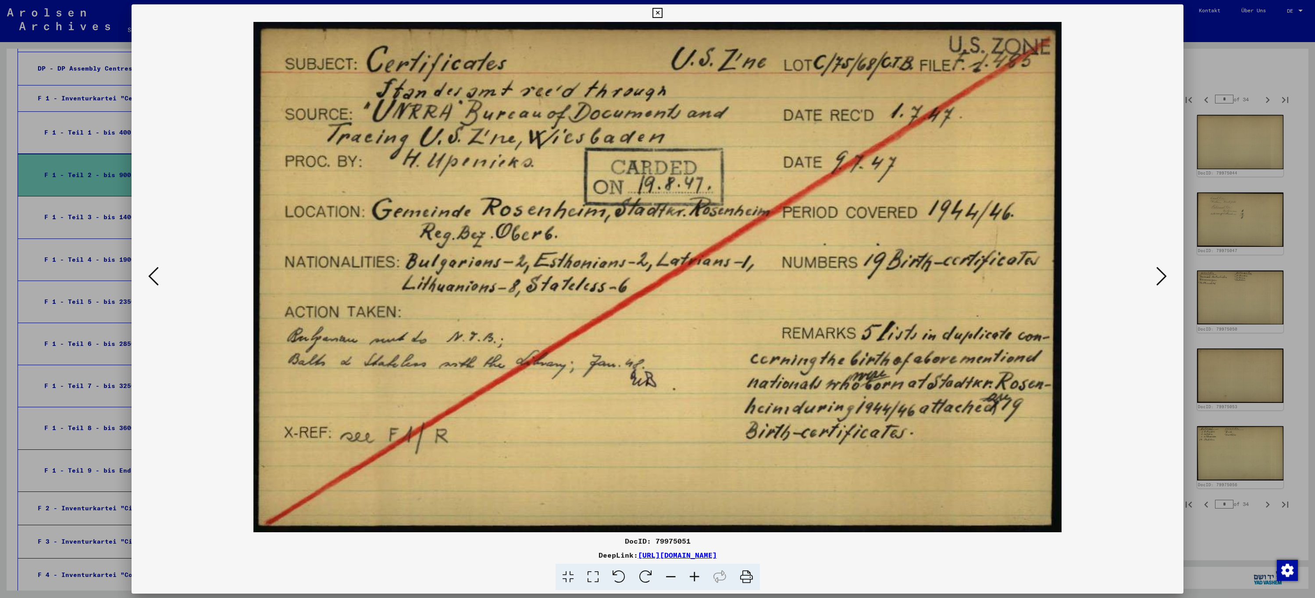
click at [659, 13] on icon at bounding box center [658, 13] width 10 height 11
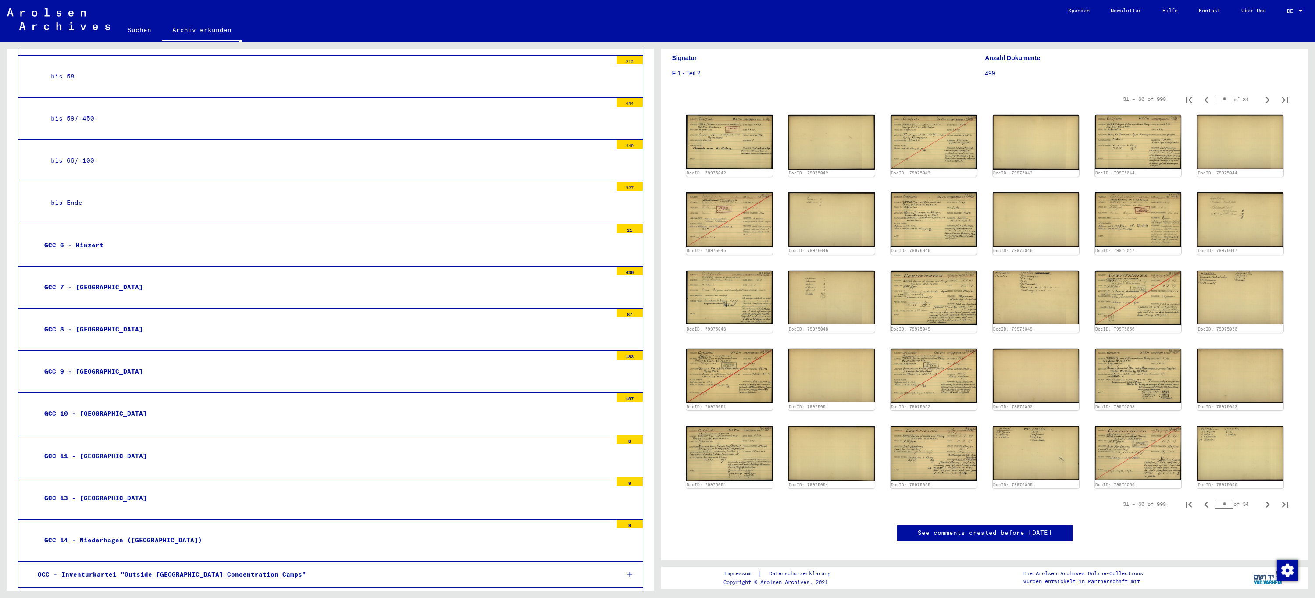
scroll to position [394, 0]
